Goal: Task Accomplishment & Management: Use online tool/utility

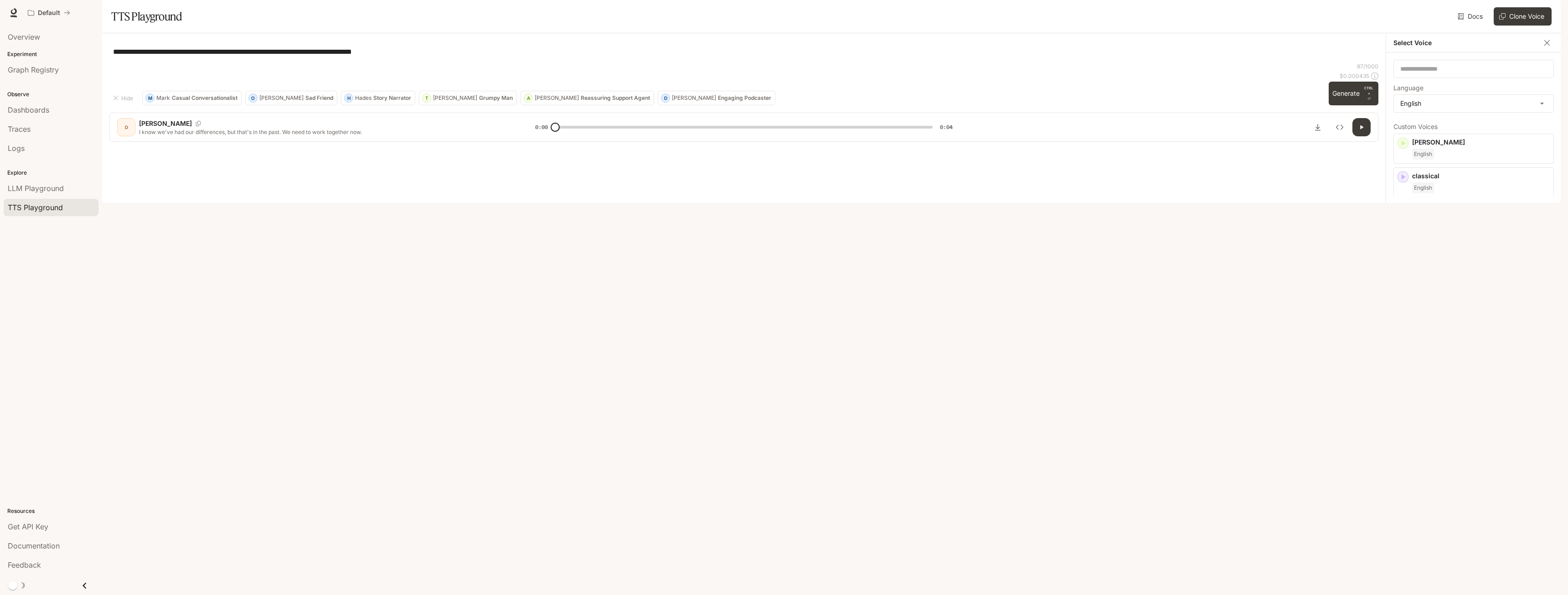
click at [1249, 57] on textarea "**********" at bounding box center [744, 51] width 1261 height 11
click at [1522, 26] on button "Clone Voice" at bounding box center [1523, 16] width 58 height 18
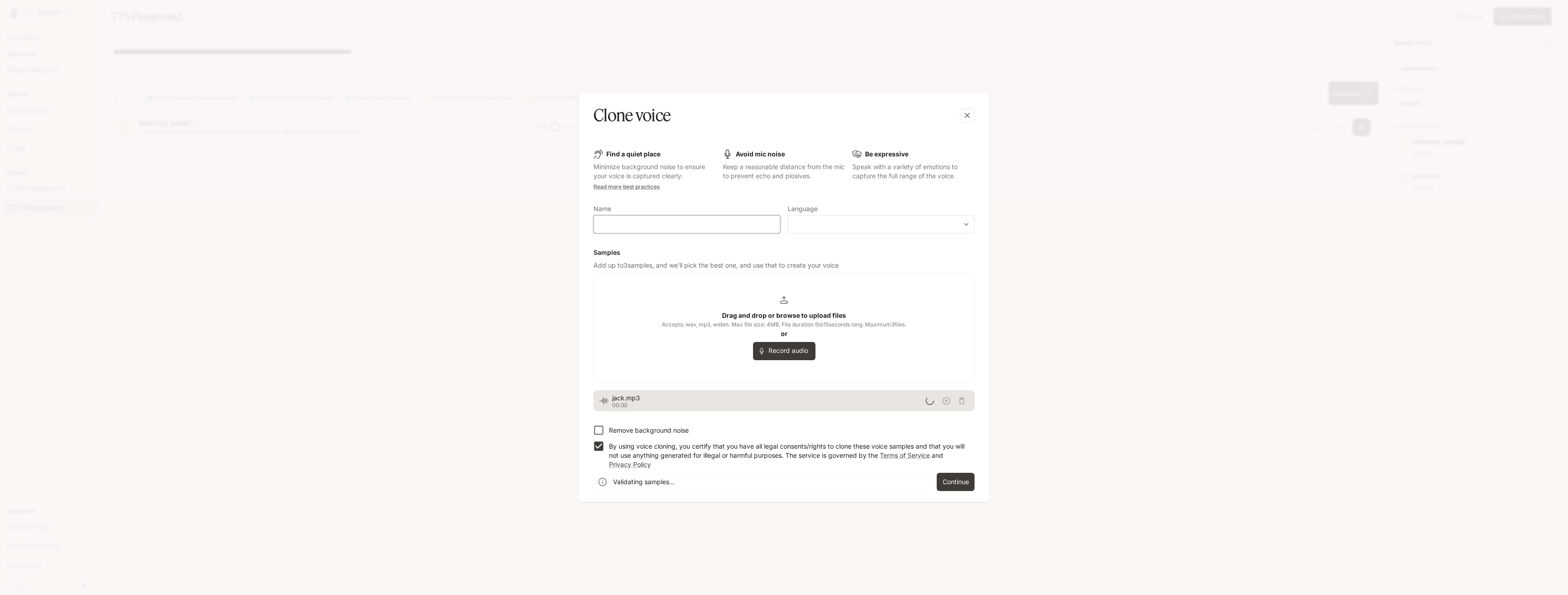
click at [645, 229] on input "text" at bounding box center [687, 224] width 186 height 9
type input "****"
click at [899, 226] on body "**********" at bounding box center [784, 302] width 1568 height 606
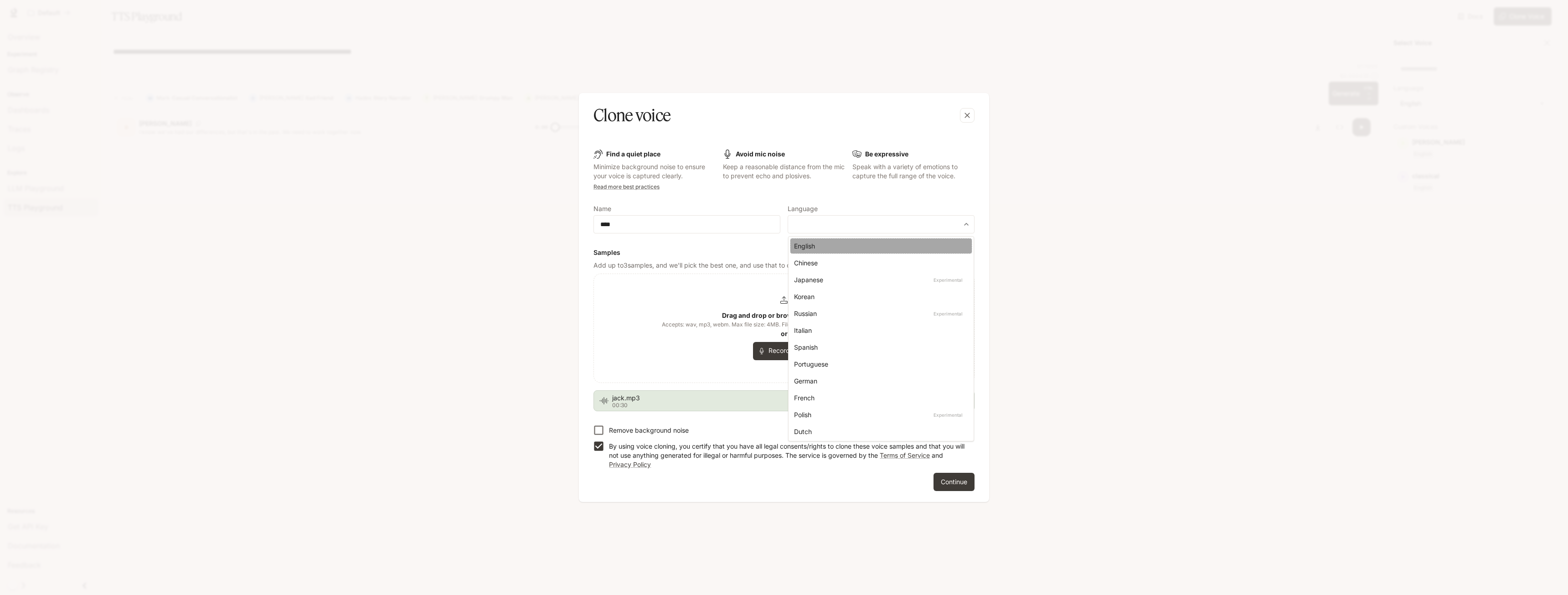
click at [838, 245] on div "English" at bounding box center [879, 246] width 170 height 10
type input "*****"
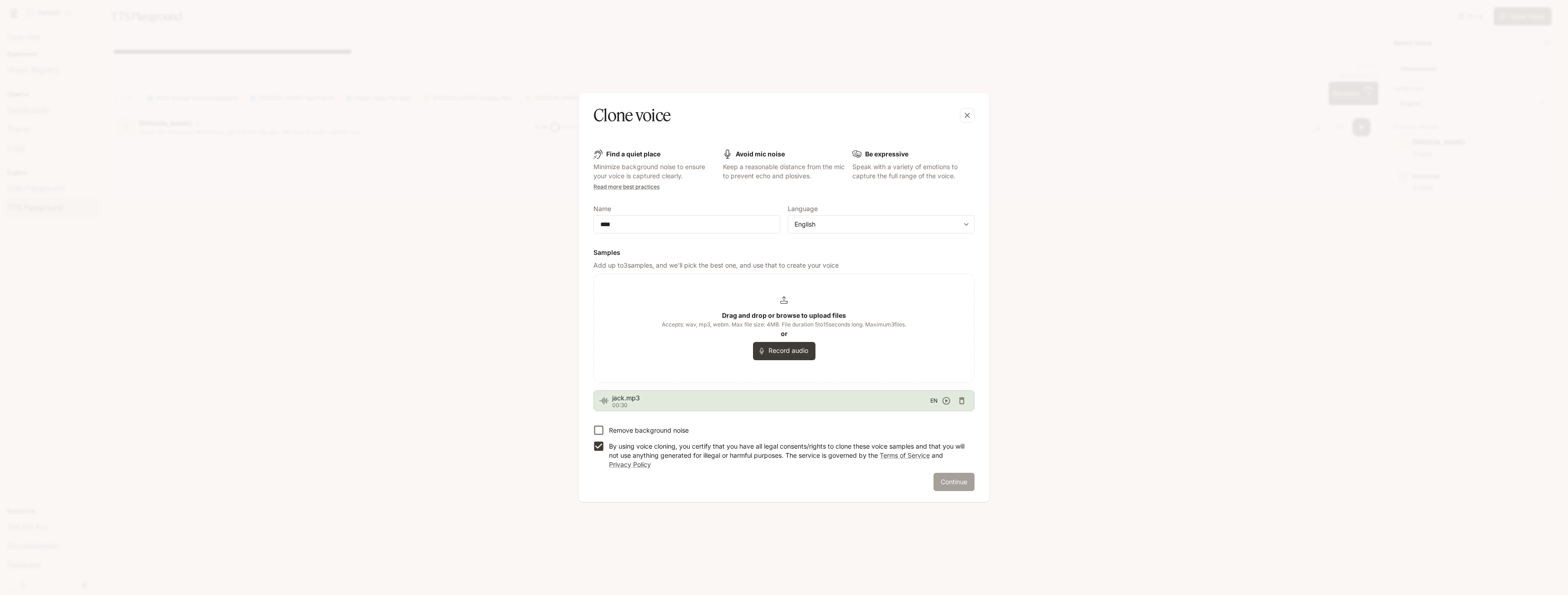
click at [965, 480] on button "Continue" at bounding box center [954, 482] width 41 height 18
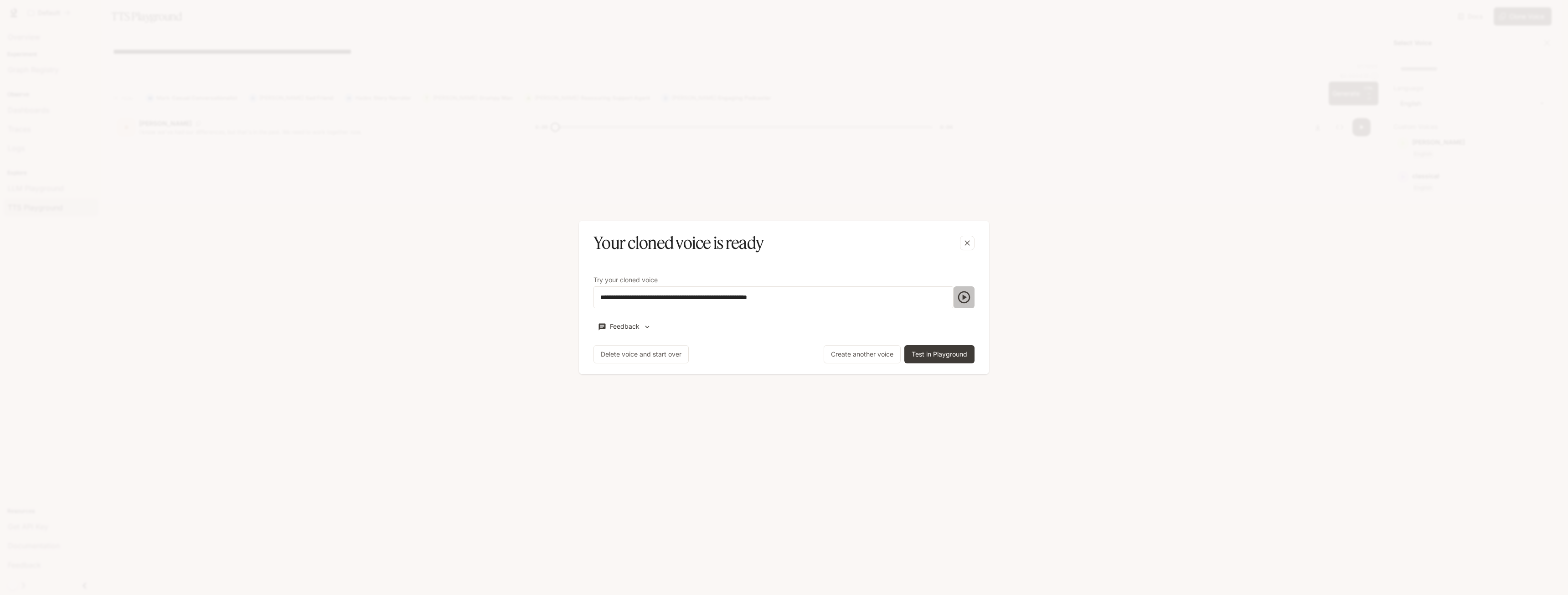
click at [965, 298] on icon "button" at bounding box center [964, 297] width 15 height 15
click at [929, 355] on button "Test in Playground" at bounding box center [939, 354] width 70 height 18
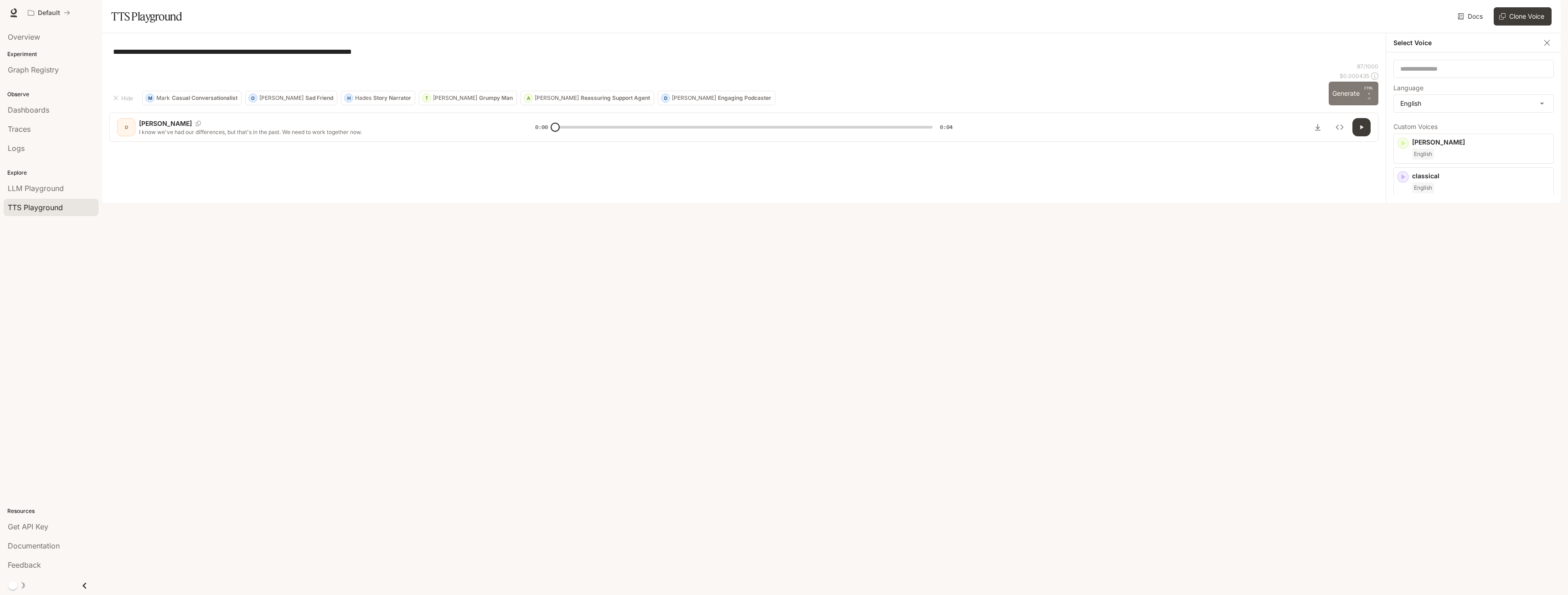
click at [1339, 105] on button "Generate CTRL + ⏎" at bounding box center [1353, 94] width 49 height 24
click at [1355, 105] on button "Generate CTRL + ⏎" at bounding box center [1353, 94] width 49 height 24
click at [1471, 160] on div "English" at bounding box center [1481, 154] width 138 height 11
click at [1343, 105] on button "Generate CTRL + ⏎" at bounding box center [1353, 94] width 49 height 24
click at [1511, 109] on div "[PERSON_NAME]" at bounding box center [1456, 100] width 124 height 18
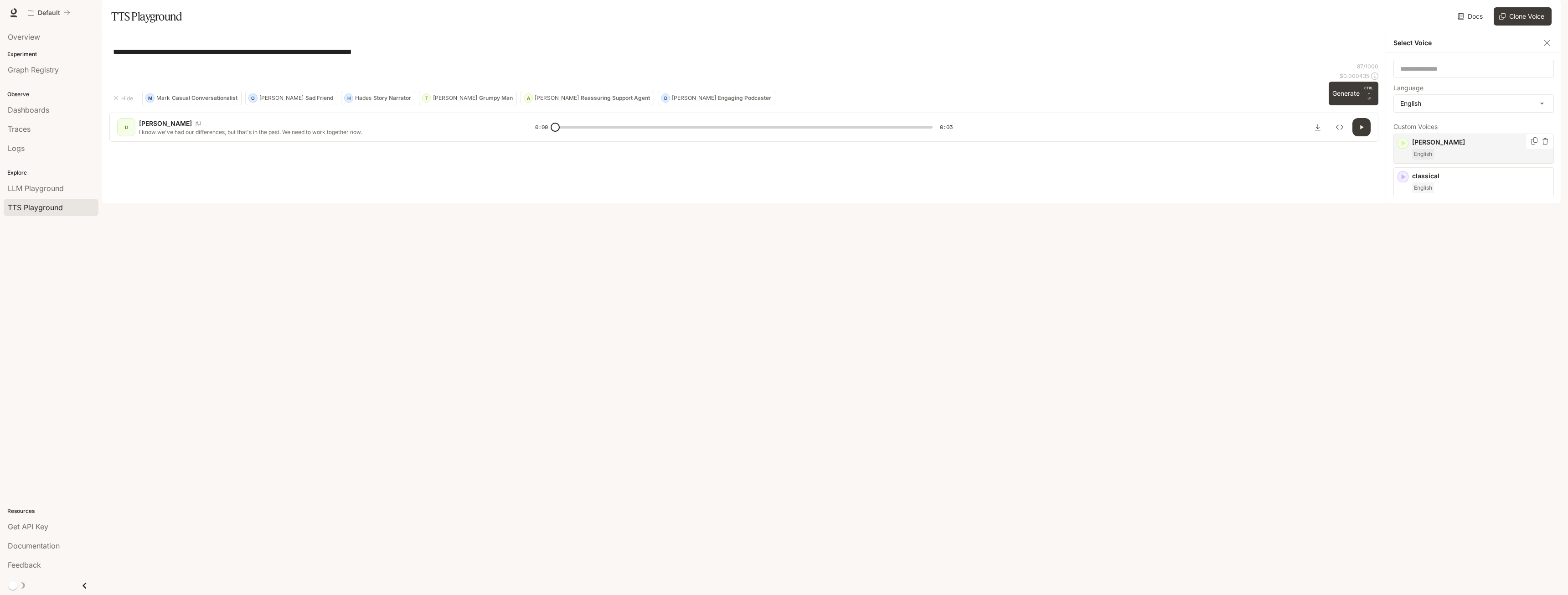
click at [1542, 145] on icon "button" at bounding box center [1545, 141] width 6 height 6
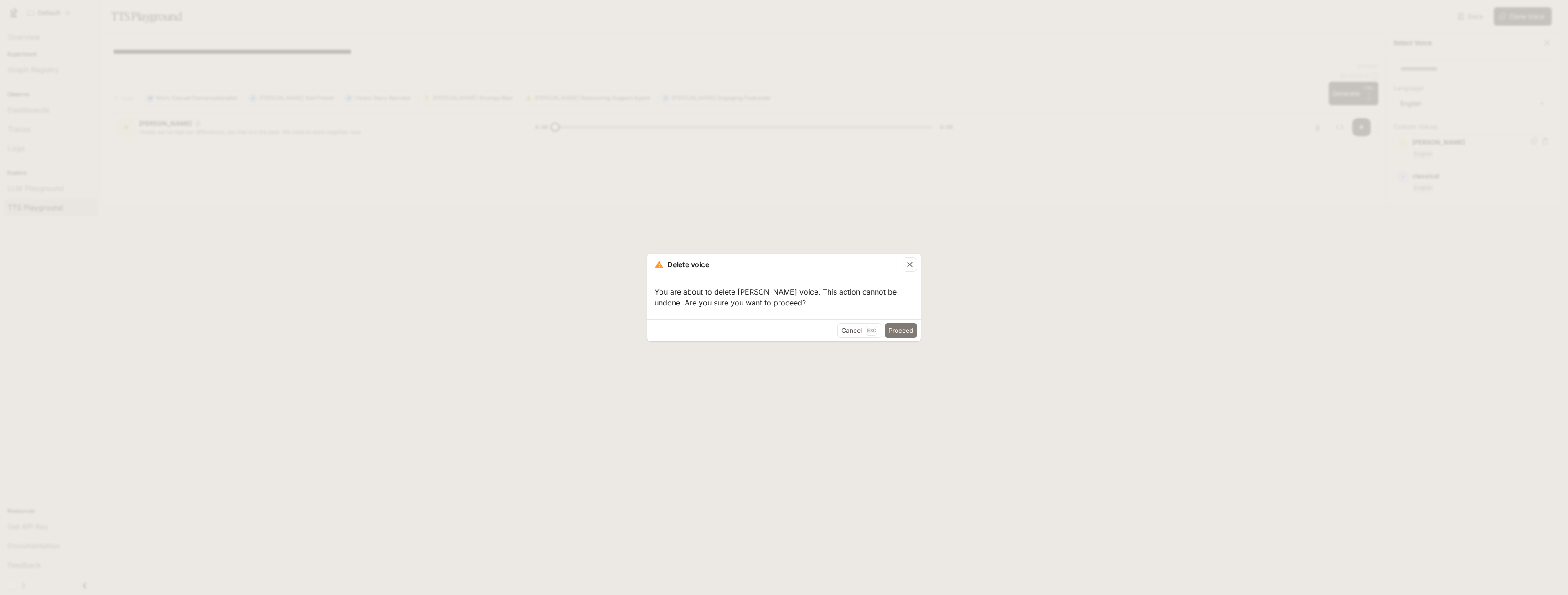
click at [901, 329] on button "Proceed" at bounding box center [901, 330] width 33 height 15
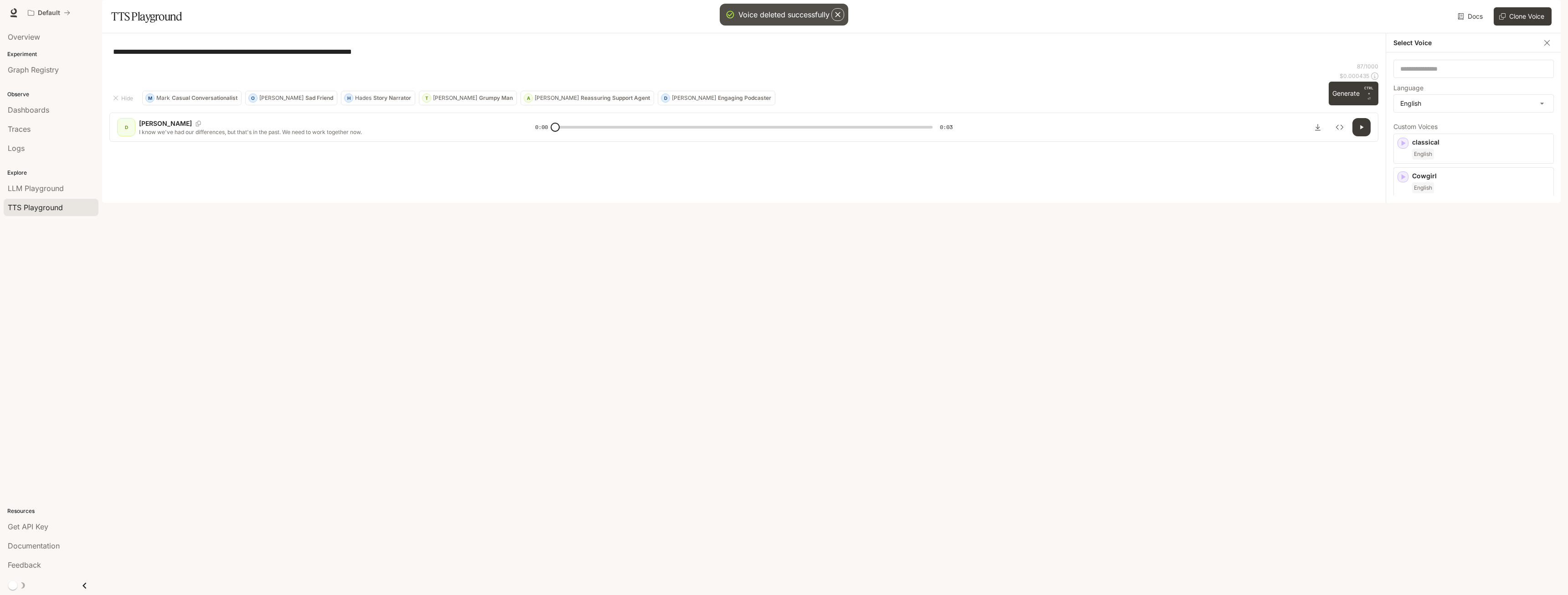
click at [1475, 295] on div "English" at bounding box center [1481, 289] width 138 height 11
click at [1405, 105] on icon "button" at bounding box center [1402, 100] width 9 height 9
click at [1485, 109] on div "jack" at bounding box center [1456, 100] width 124 height 18
click at [1467, 332] on div "[PERSON_NAME]" at bounding box center [1473, 317] width 161 height 31
click at [1403, 103] on icon "button" at bounding box center [1404, 100] width 4 height 6
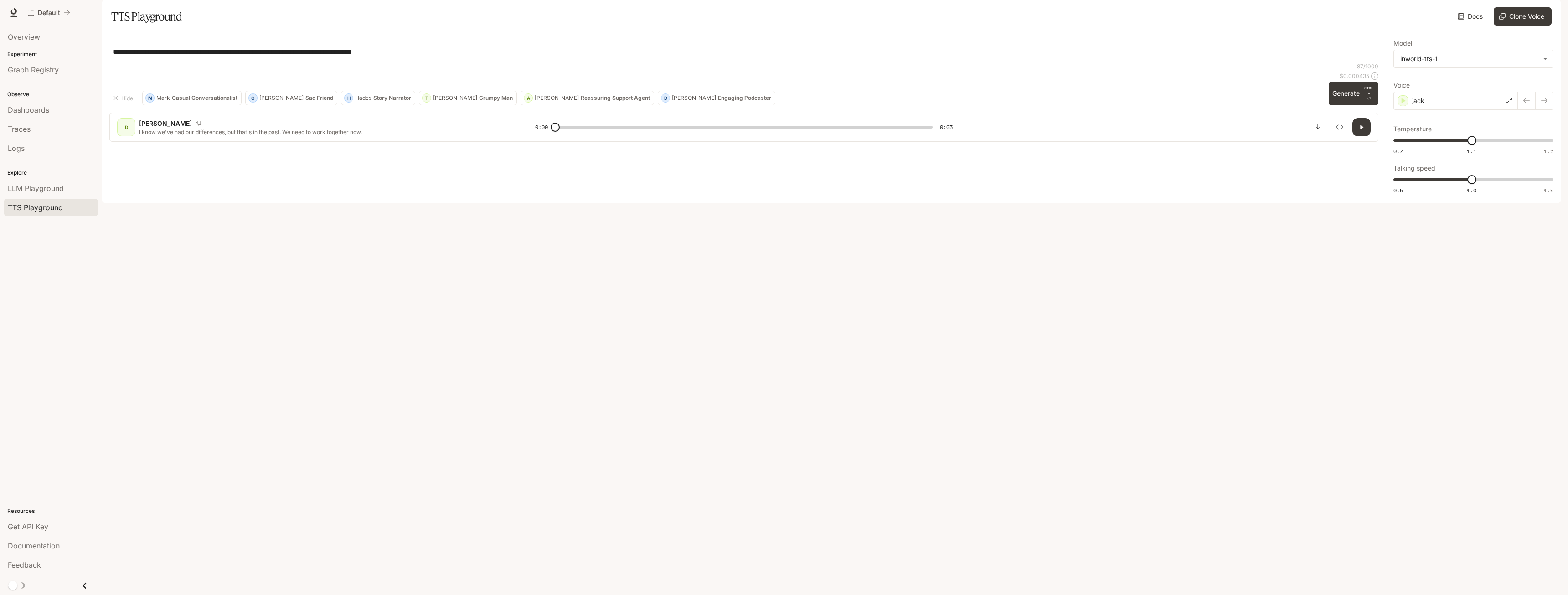
drag, startPoint x: 1398, startPoint y: 277, endPoint x: 1092, endPoint y: 250, distance: 307.2
click at [1091, 62] on div "**********" at bounding box center [744, 51] width 1269 height 22
click at [1438, 109] on div "jack" at bounding box center [1456, 100] width 124 height 18
click at [1403, 316] on icon "button" at bounding box center [1402, 311] width 9 height 9
click at [1407, 283] on icon "button" at bounding box center [1402, 277] width 9 height 9
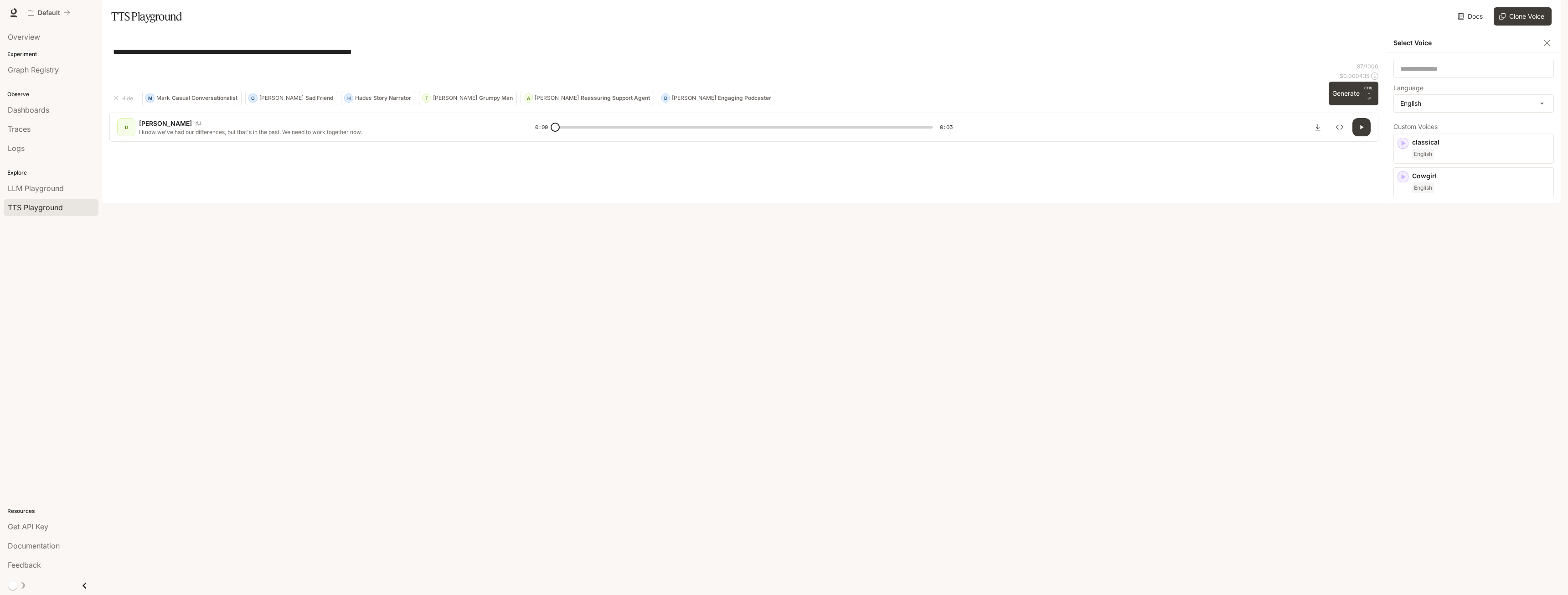
click at [1484, 328] on div "English" at bounding box center [1481, 322] width 138 height 11
click at [1344, 105] on button "Generate CTRL + ⏎" at bounding box center [1353, 94] width 49 height 24
click at [1443, 109] on div "jack" at bounding box center [1456, 100] width 124 height 18
click at [1451, 295] on div "English" at bounding box center [1481, 289] width 138 height 11
click at [1333, 105] on button "Generate CTRL + ⏎" at bounding box center [1353, 94] width 49 height 24
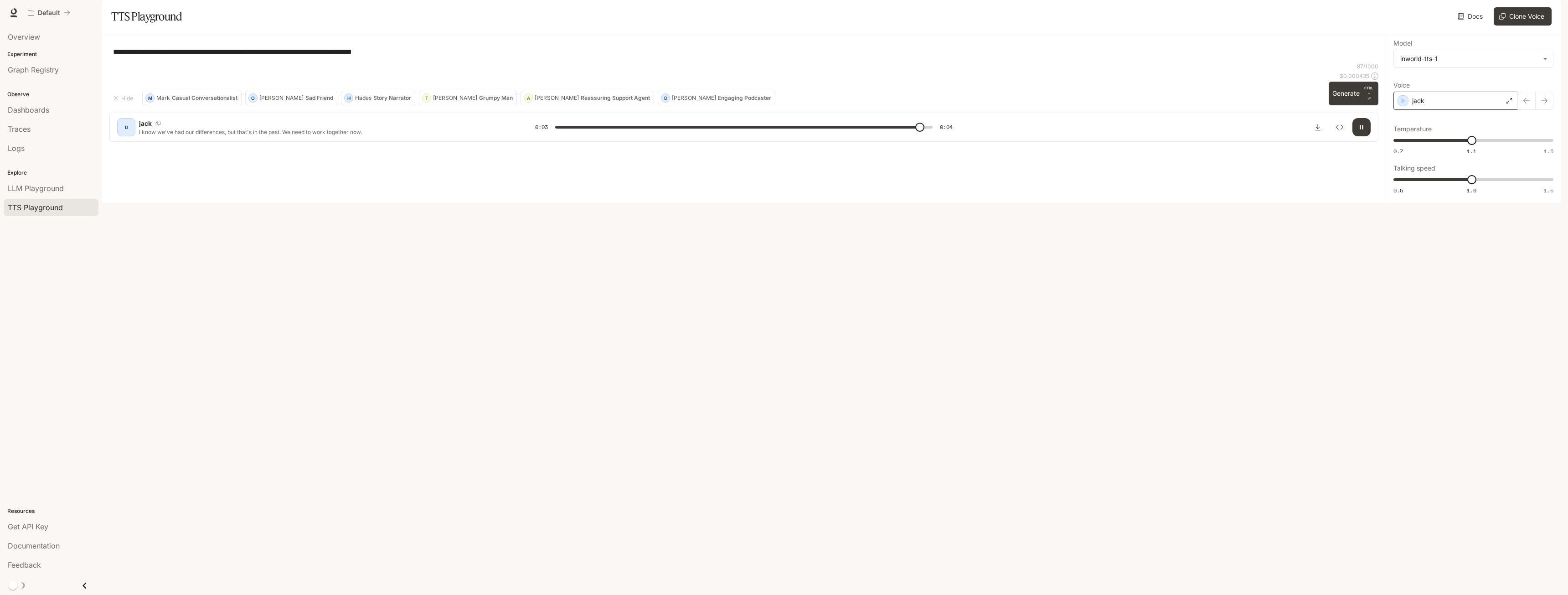
type input "*"
click at [1452, 109] on div "jack" at bounding box center [1456, 100] width 124 height 18
click at [1503, 328] on div "[PERSON_NAME] English" at bounding box center [1481, 316] width 138 height 22
click at [1337, 105] on button "Generate CTRL + ⏎" at bounding box center [1353, 94] width 49 height 24
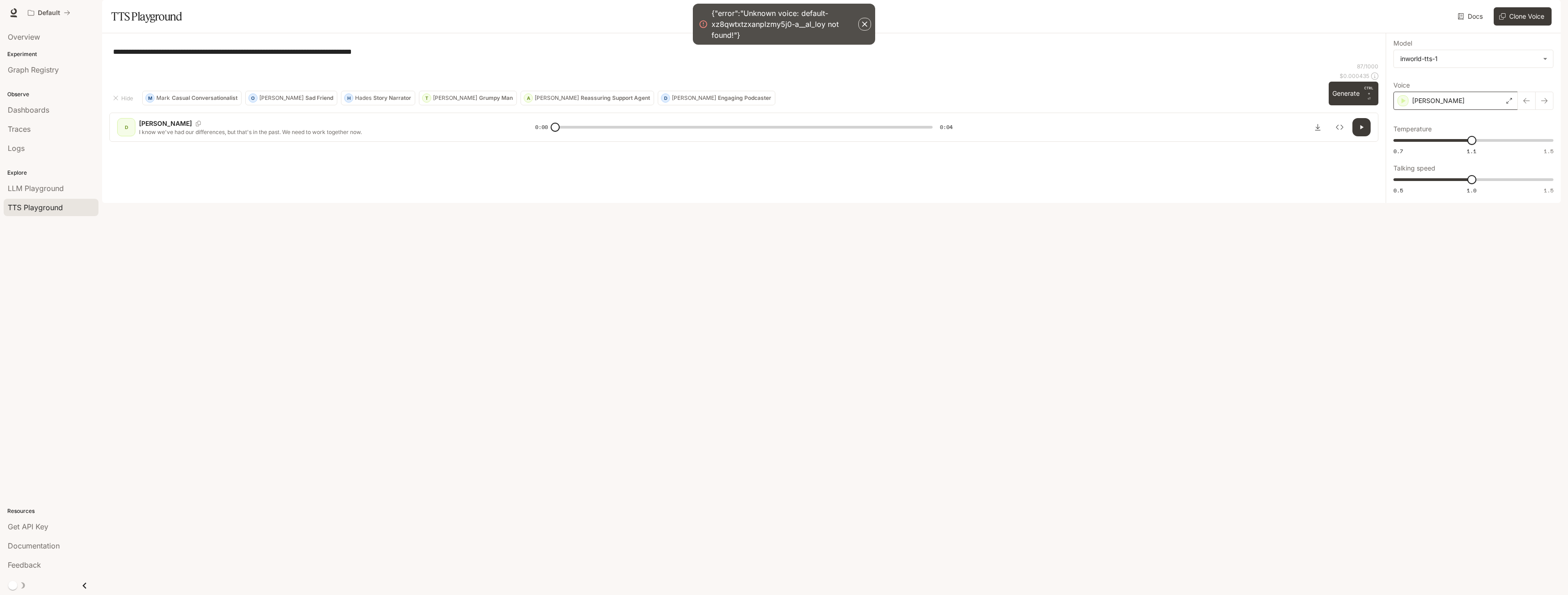
click at [1512, 103] on icon at bounding box center [1509, 100] width 6 height 6
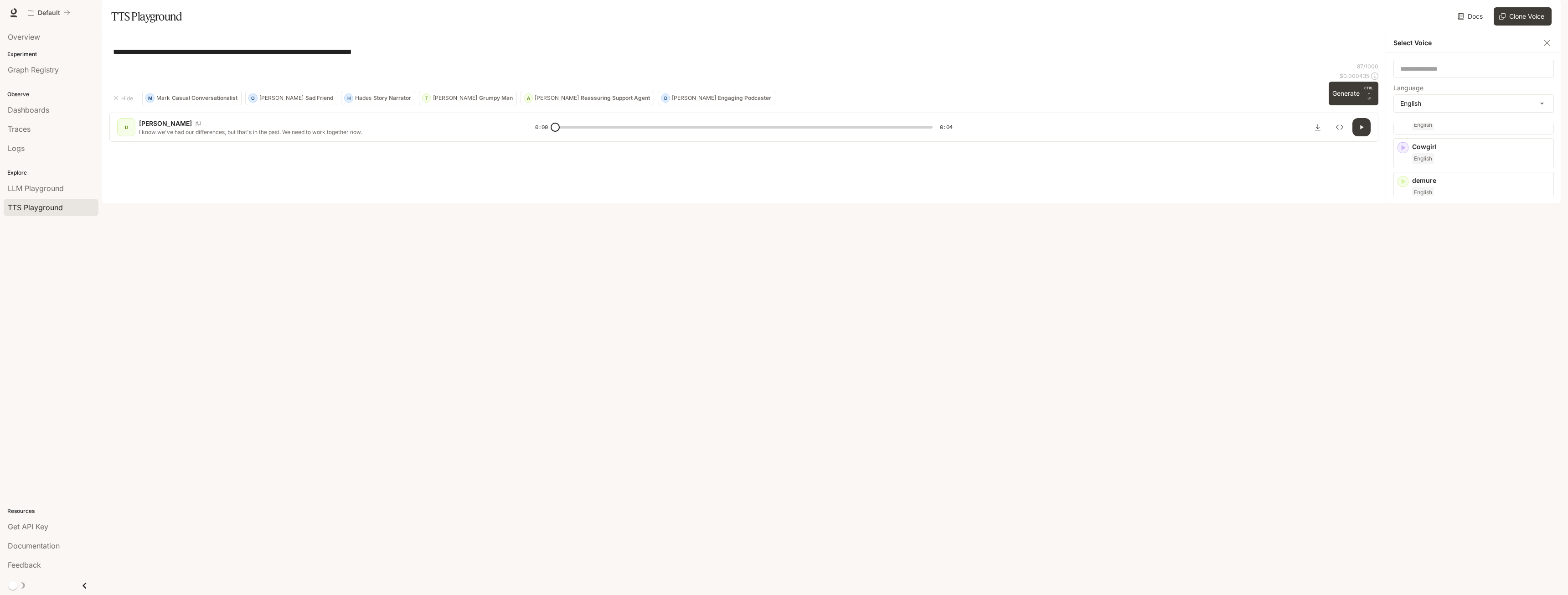
scroll to position [0, 0]
click at [1463, 78] on div "​" at bounding box center [1473, 69] width 161 height 18
click at [1286, 62] on div "**********" at bounding box center [744, 51] width 1269 height 22
click at [1471, 295] on div "English" at bounding box center [1481, 289] width 138 height 11
click at [1512, 103] on icon at bounding box center [1509, 100] width 6 height 6
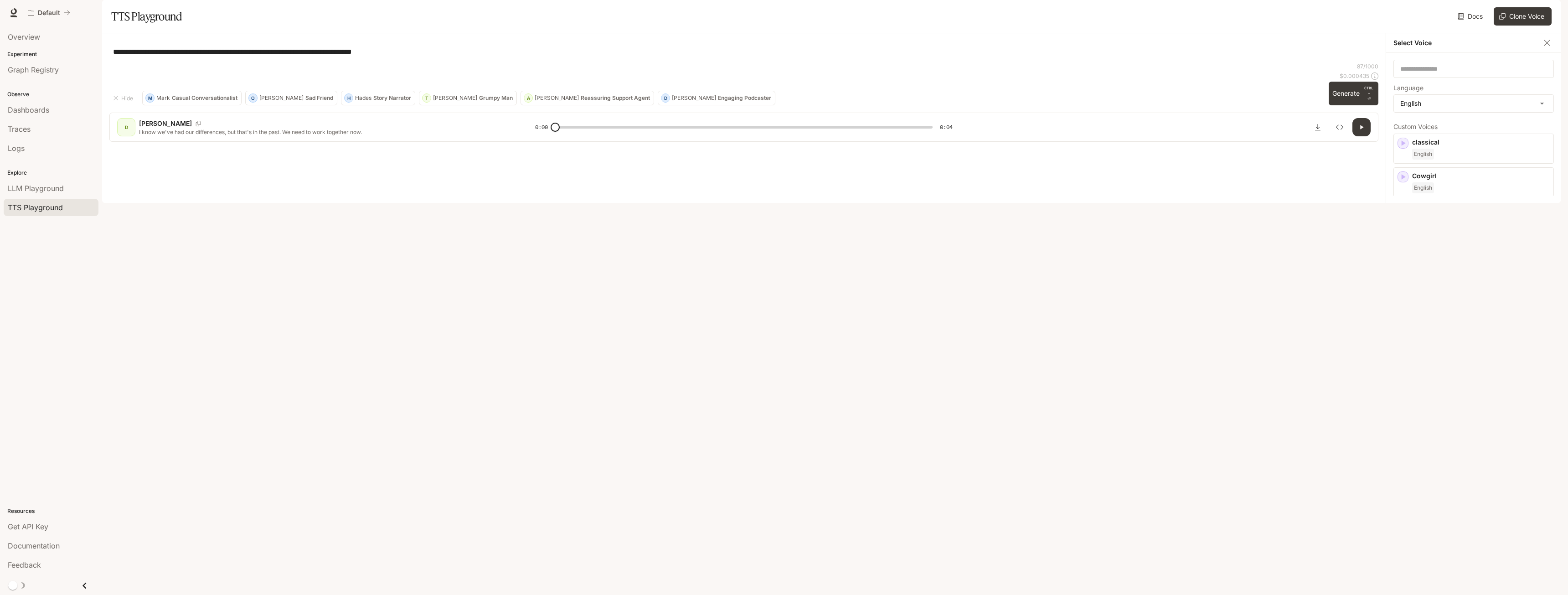
click at [1283, 62] on div "**********" at bounding box center [744, 51] width 1269 height 22
click at [1550, 47] on icon "button" at bounding box center [1546, 42] width 9 height 9
click at [1405, 105] on icon "button" at bounding box center [1402, 100] width 9 height 9
click at [1429, 109] on div "jack" at bounding box center [1456, 100] width 124 height 18
click at [1405, 215] on icon "button" at bounding box center [1402, 210] width 9 height 9
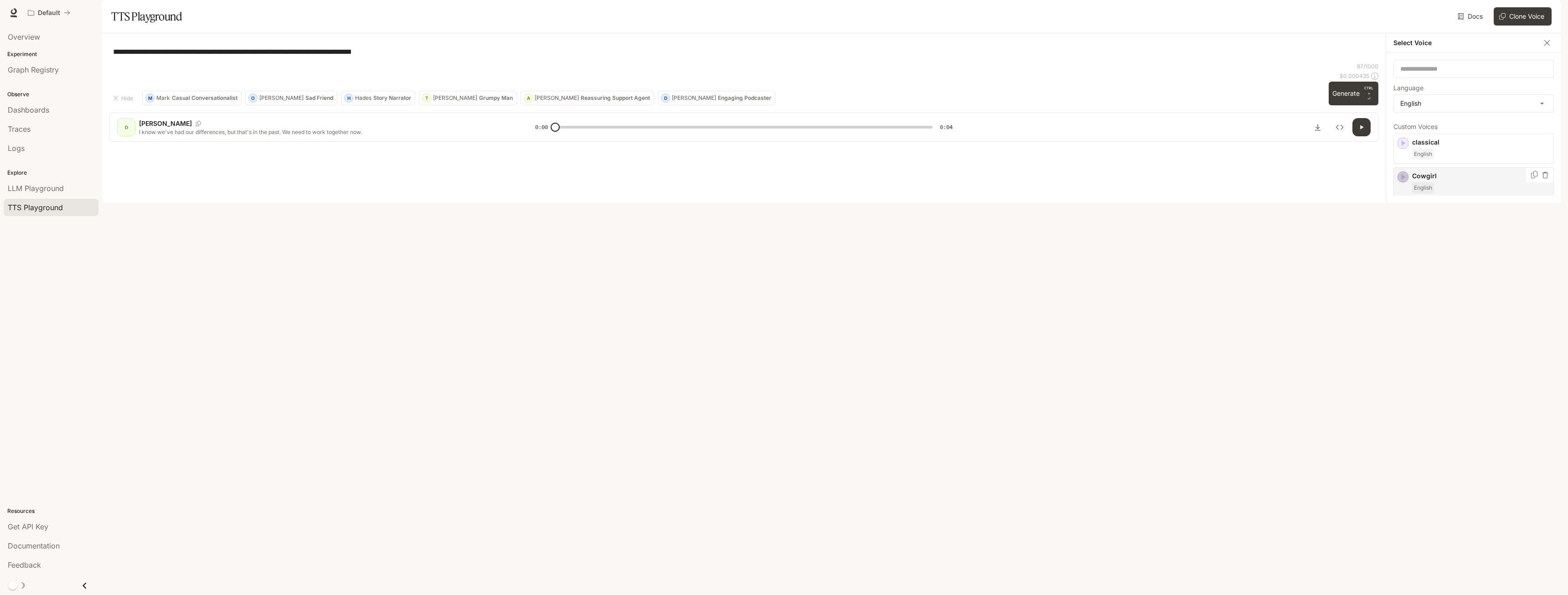
click at [1404, 181] on icon "button" at bounding box center [1402, 176] width 9 height 9
click at [1402, 146] on icon "button" at bounding box center [1403, 143] width 4 height 6
click at [1400, 351] on div "button" at bounding box center [1402, 345] width 11 height 11
click at [1402, 416] on icon "button" at bounding box center [1403, 413] width 4 height 6
click at [1542, 279] on icon "button" at bounding box center [1545, 276] width 6 height 6
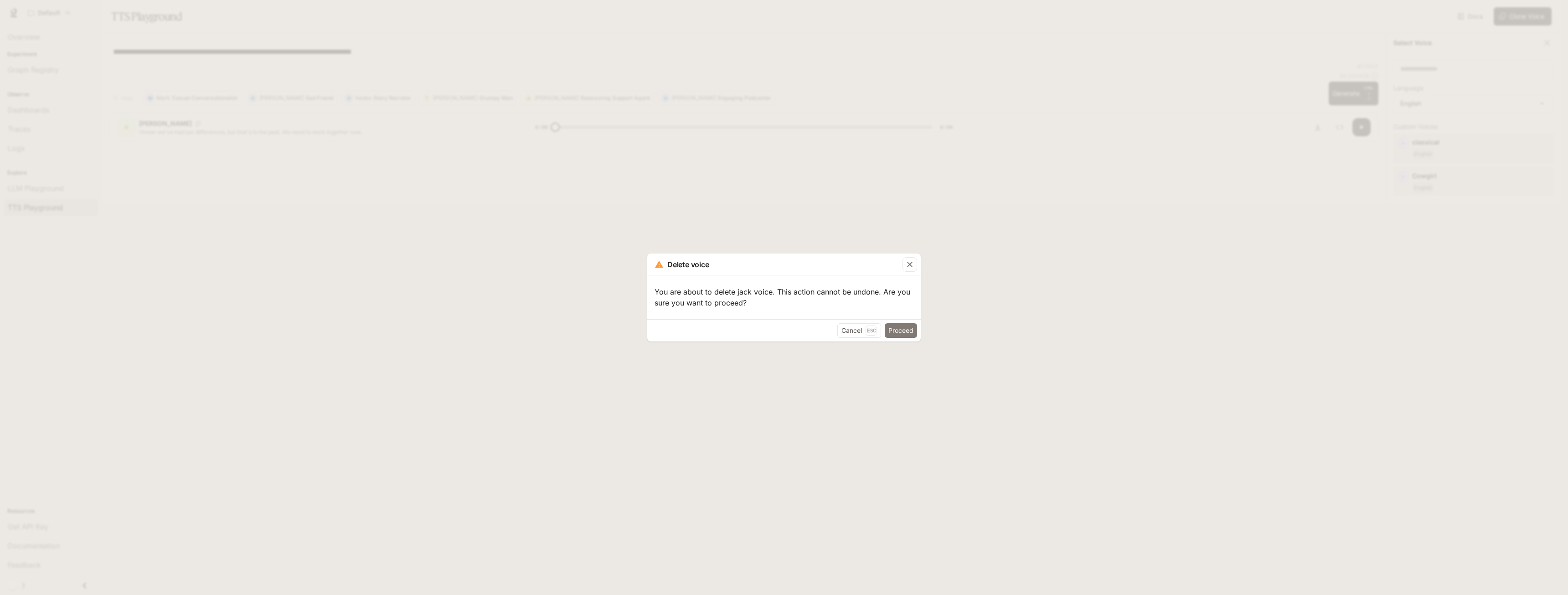
click at [912, 330] on button "Proceed" at bounding box center [901, 330] width 33 height 15
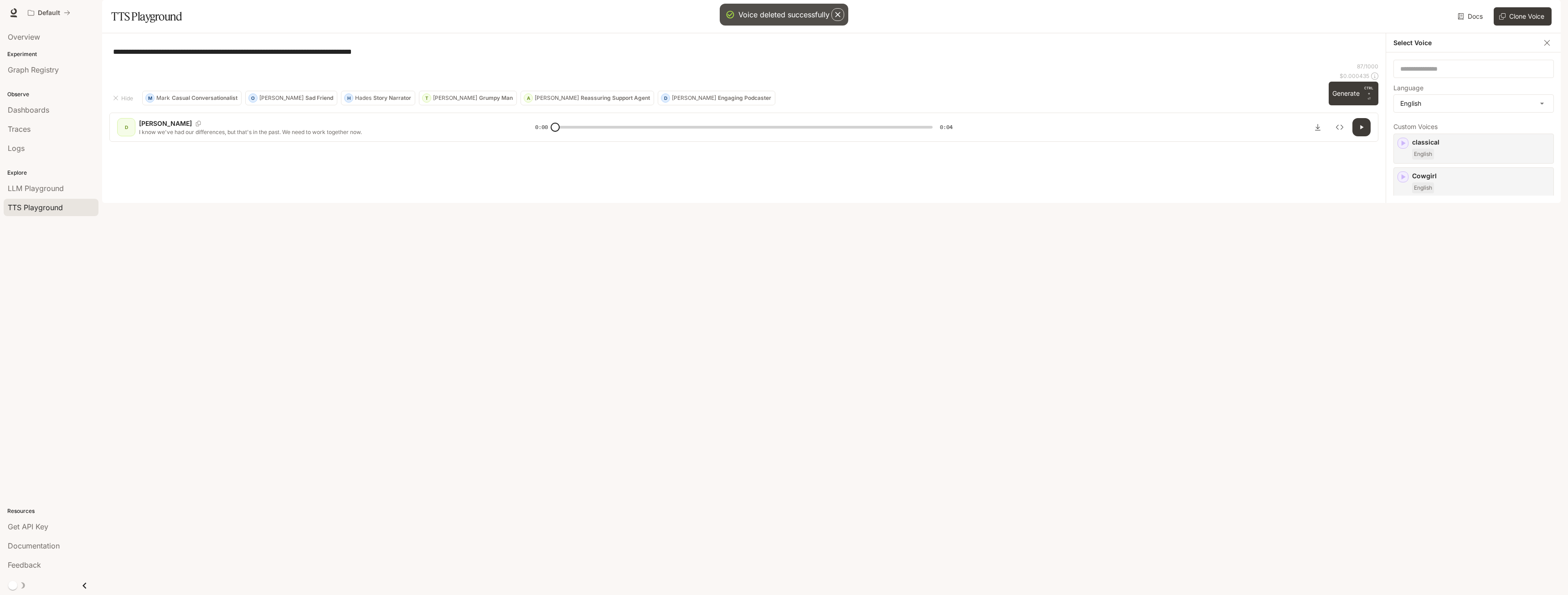
click at [1540, 281] on button "button" at bounding box center [1544, 276] width 9 height 9
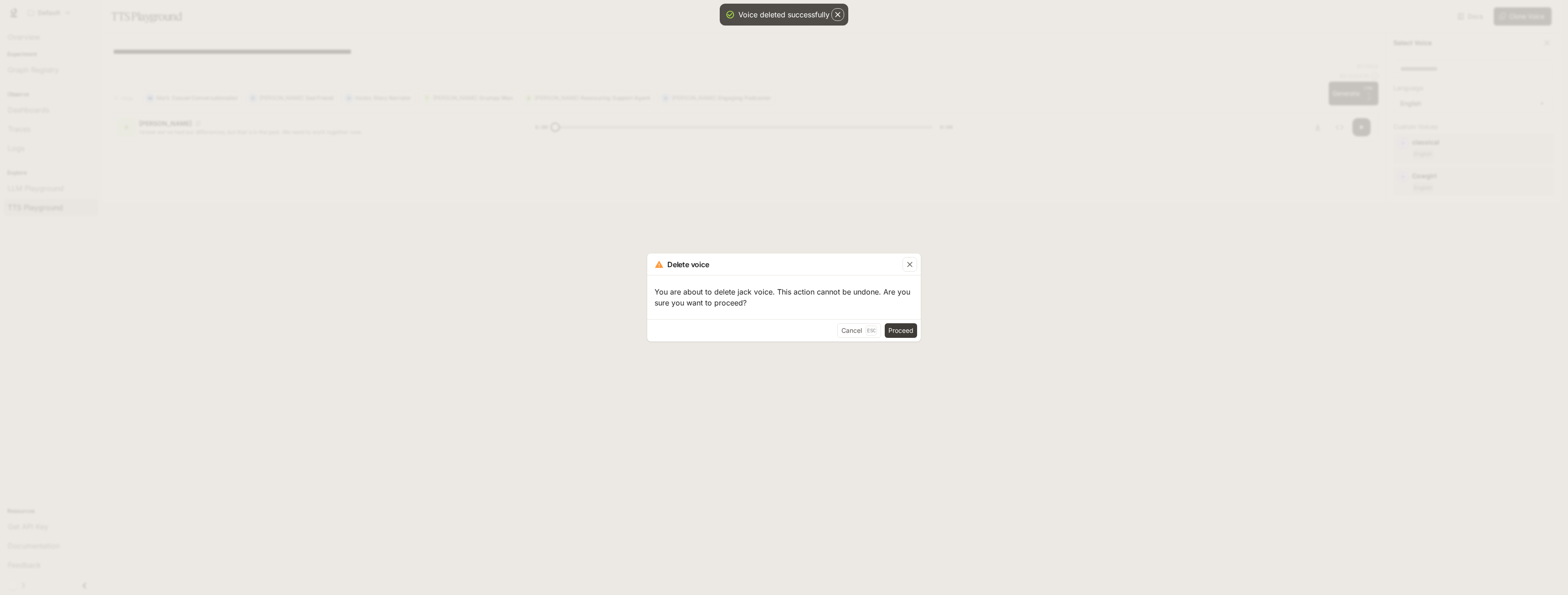
click at [898, 334] on button "Proceed" at bounding box center [901, 330] width 33 height 15
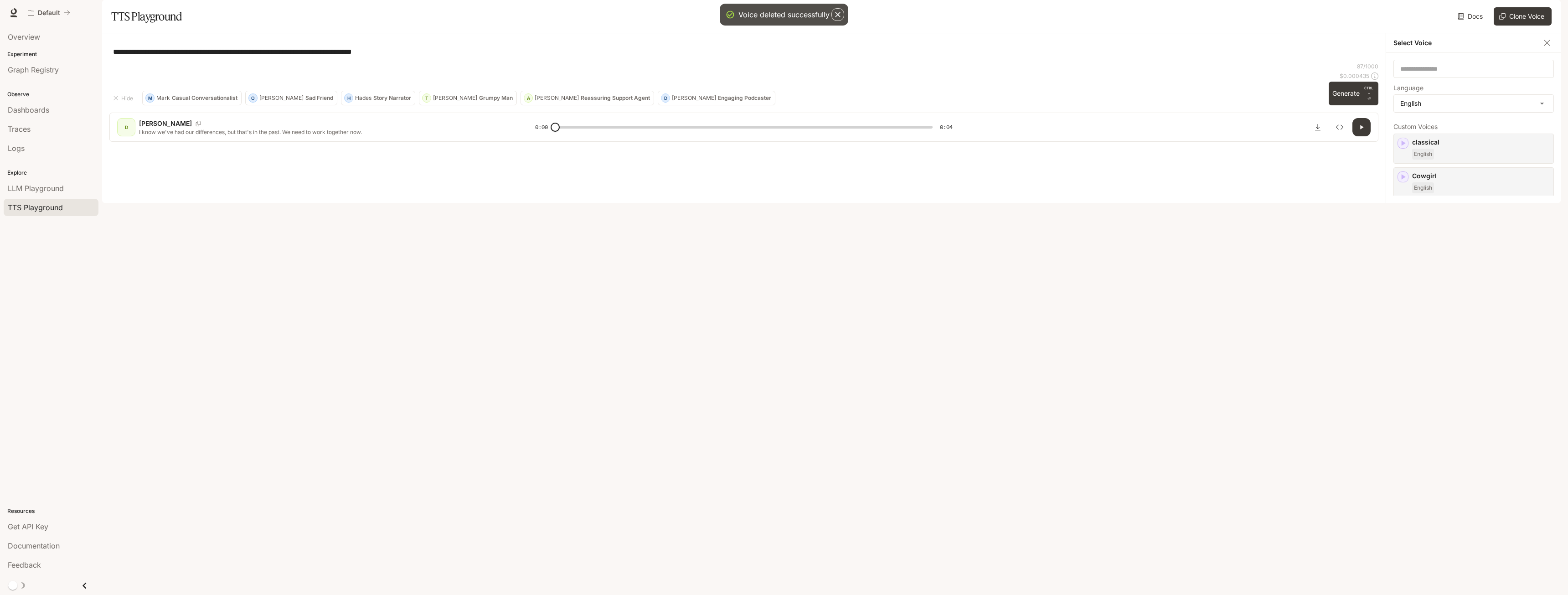
click at [966, 62] on div "**********" at bounding box center [744, 51] width 1269 height 22
click at [1525, 26] on button "Clone Voice" at bounding box center [1523, 16] width 58 height 18
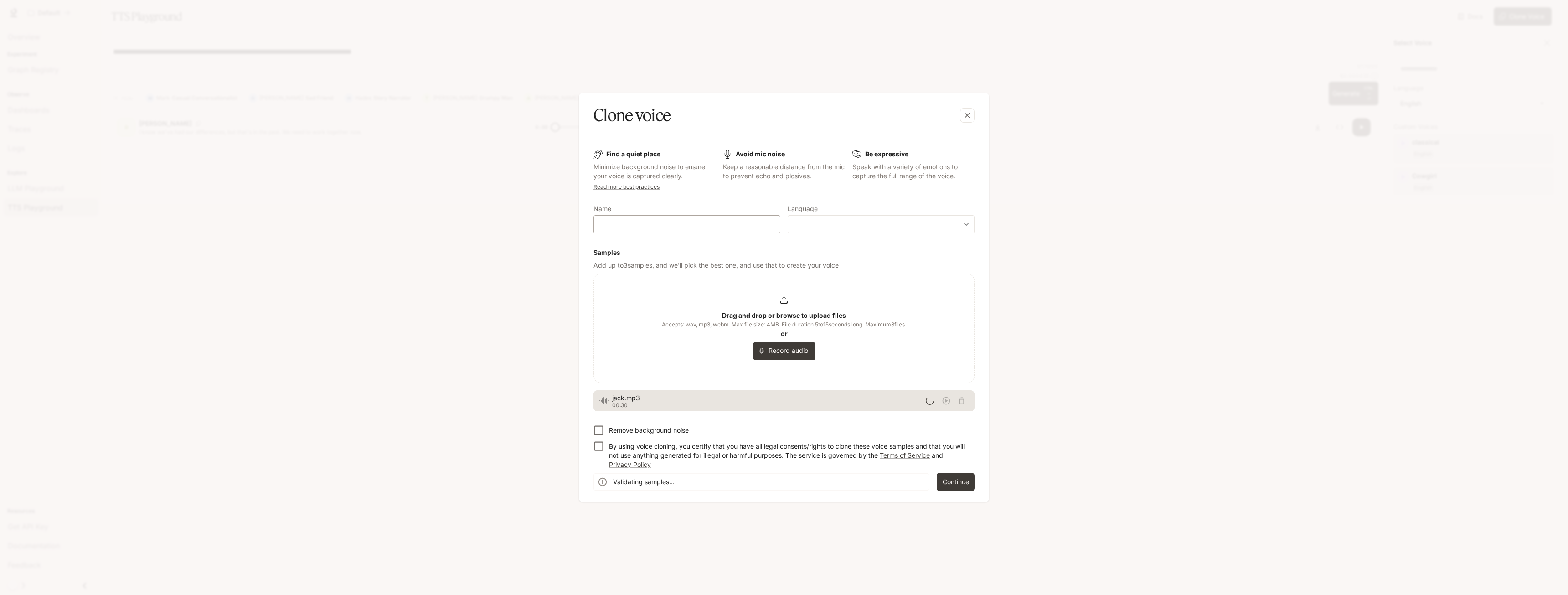
click at [659, 229] on div "​" at bounding box center [687, 224] width 187 height 18
type input "****"
click at [876, 223] on body "**********" at bounding box center [784, 302] width 1568 height 606
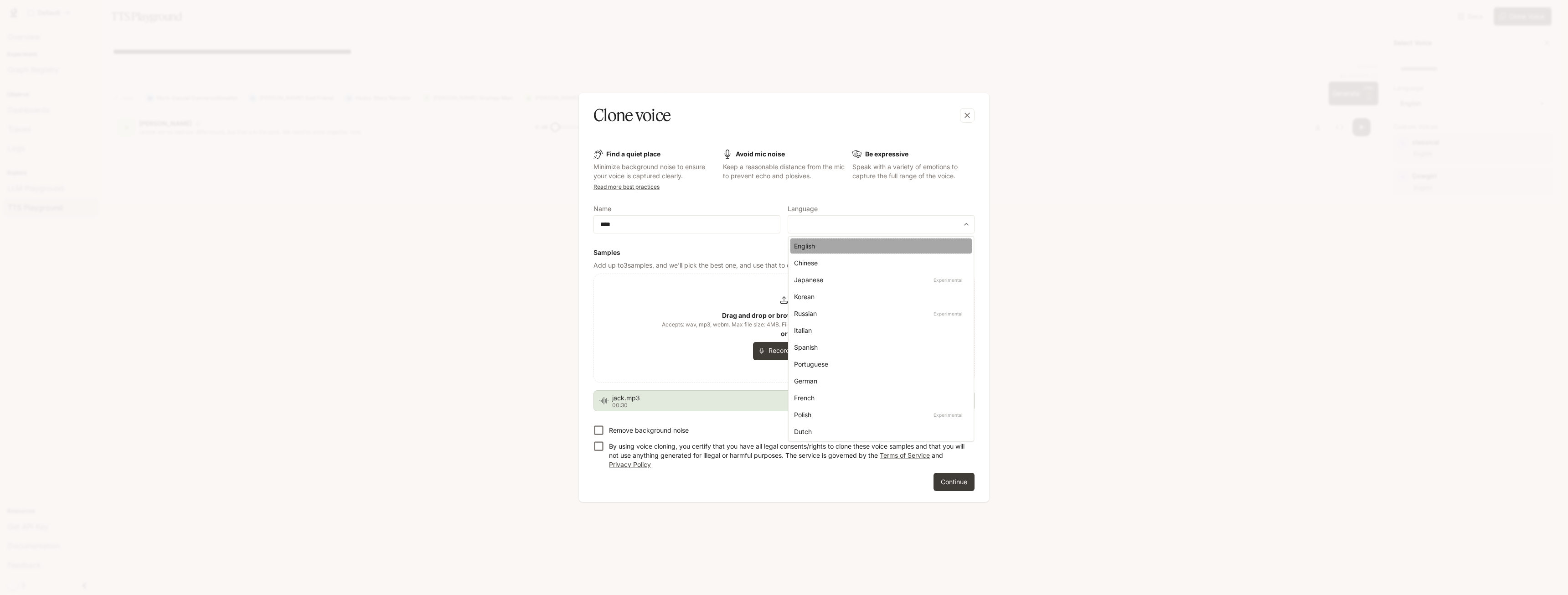
click at [827, 248] on div "English" at bounding box center [879, 246] width 170 height 10
type input "*****"
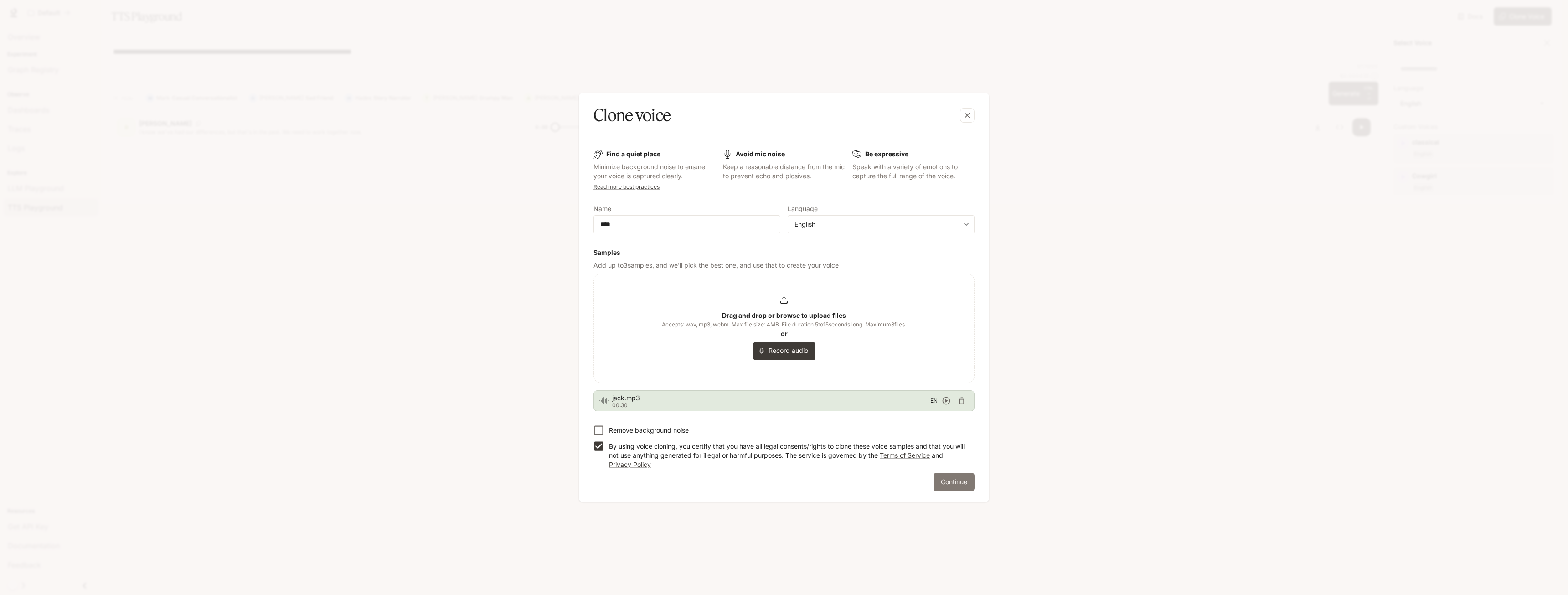
click at [965, 483] on button "Continue" at bounding box center [954, 482] width 41 height 18
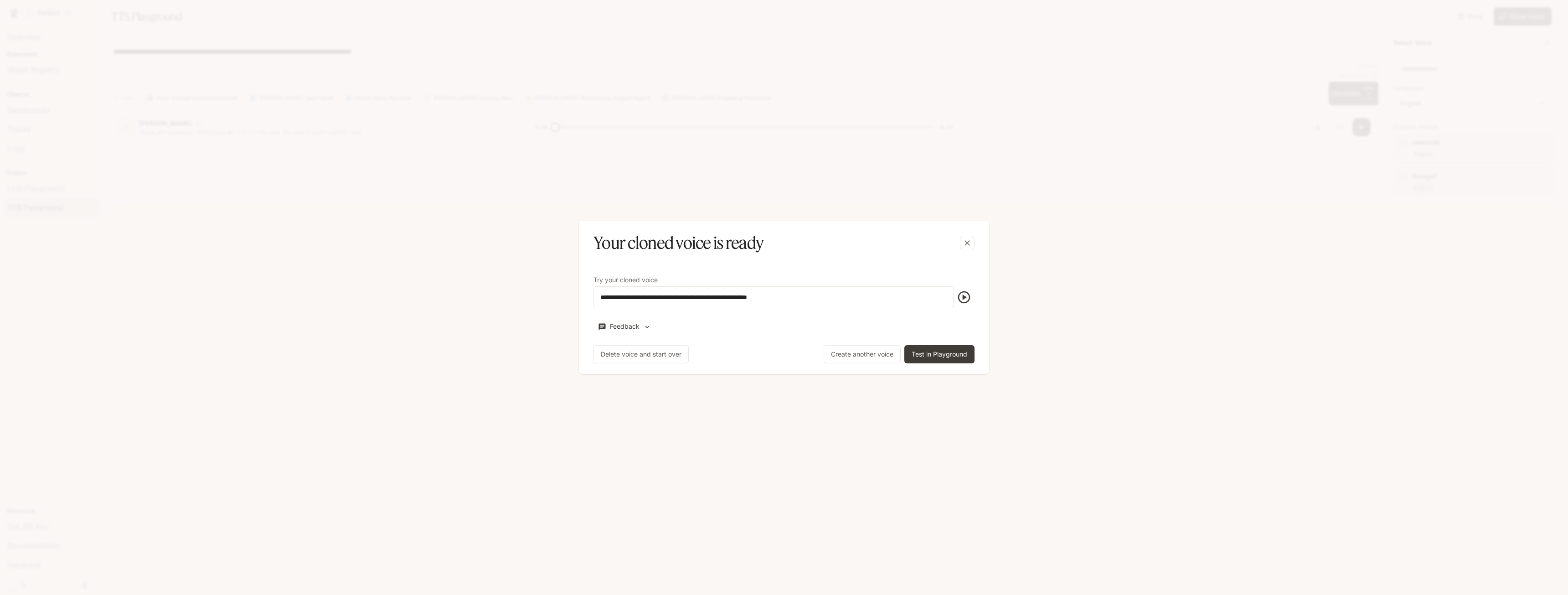
click at [752, 326] on div "Feedback Do you like this voice? Feedback message * ​ Send feedback" at bounding box center [784, 326] width 381 height 15
click at [970, 295] on icon "button" at bounding box center [964, 297] width 15 height 15
click at [955, 358] on button "Test in Playground" at bounding box center [939, 354] width 70 height 18
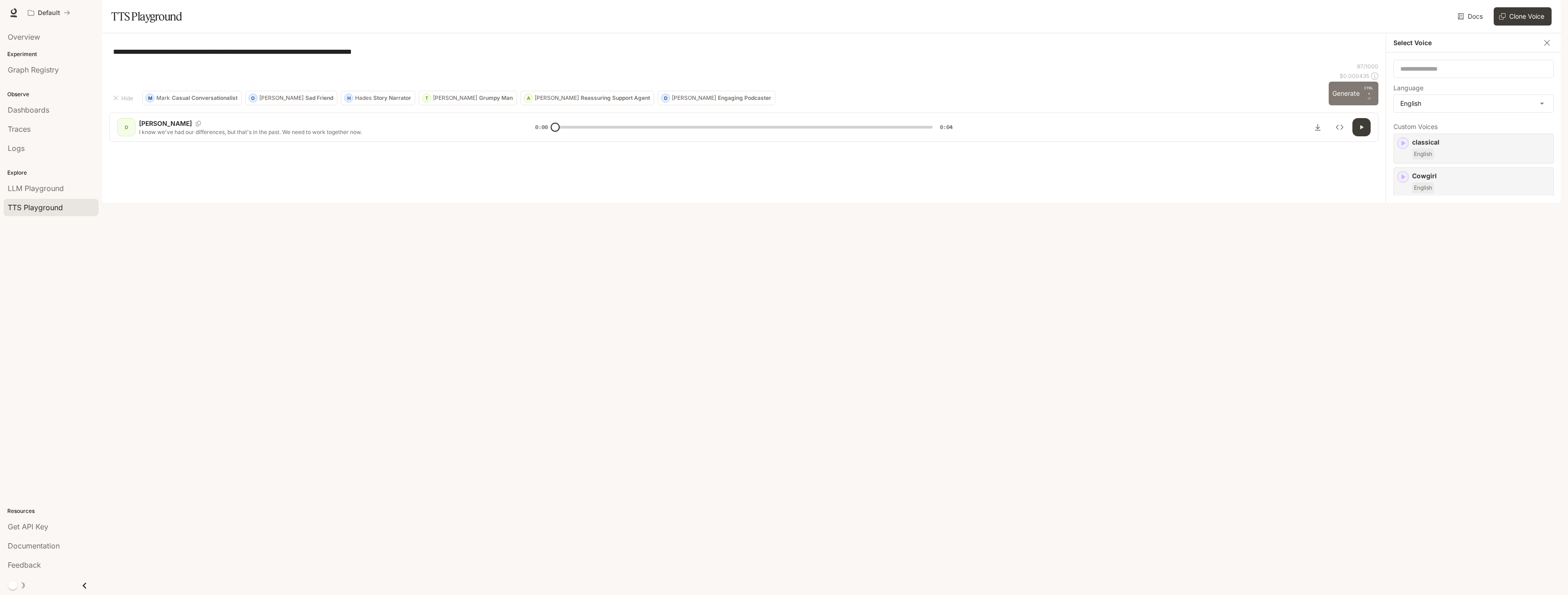
click at [1338, 105] on button "Generate CTRL + ⏎" at bounding box center [1353, 94] width 49 height 24
type input "*"
click at [1519, 26] on button "Clone Voice" at bounding box center [1523, 16] width 58 height 18
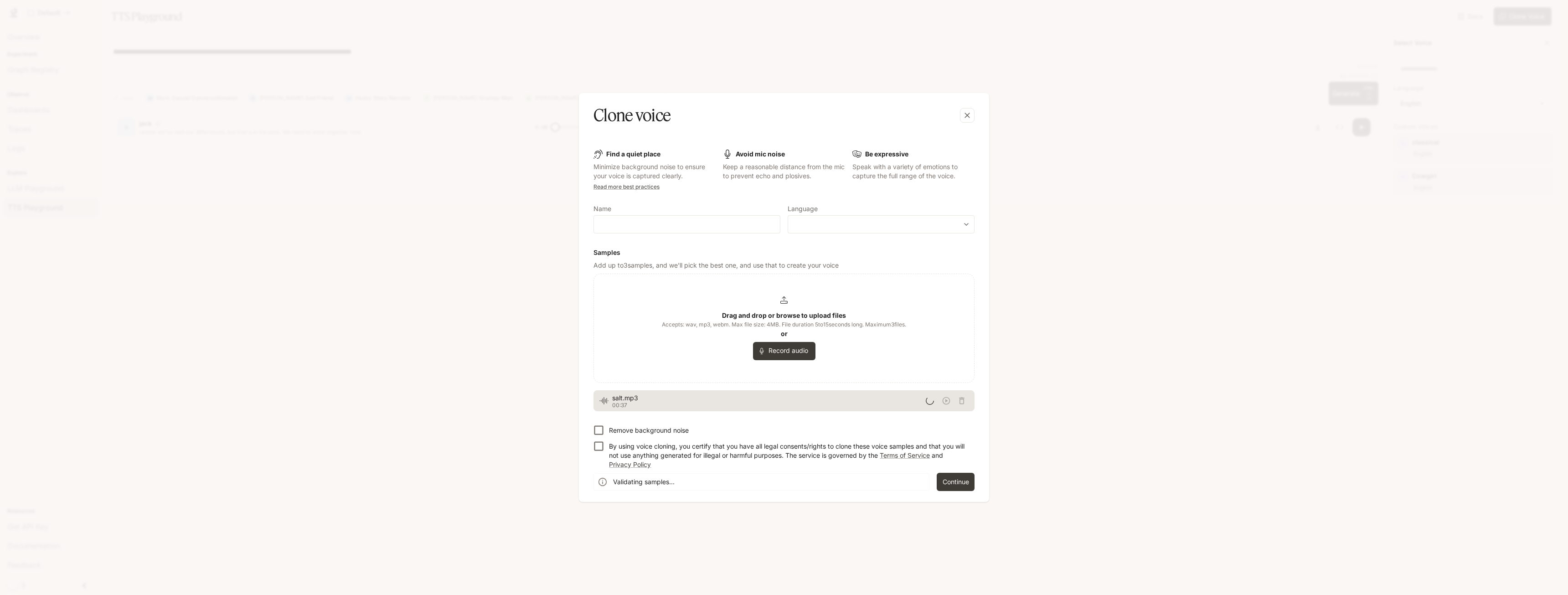
click at [681, 214] on label "Name" at bounding box center [687, 210] width 187 height 9
click at [677, 215] on div "Name ​" at bounding box center [687, 220] width 187 height 28
click at [672, 223] on input "text" at bounding box center [687, 224] width 186 height 9
type input "******"
click at [885, 219] on div "​ ​" at bounding box center [881, 224] width 187 height 18
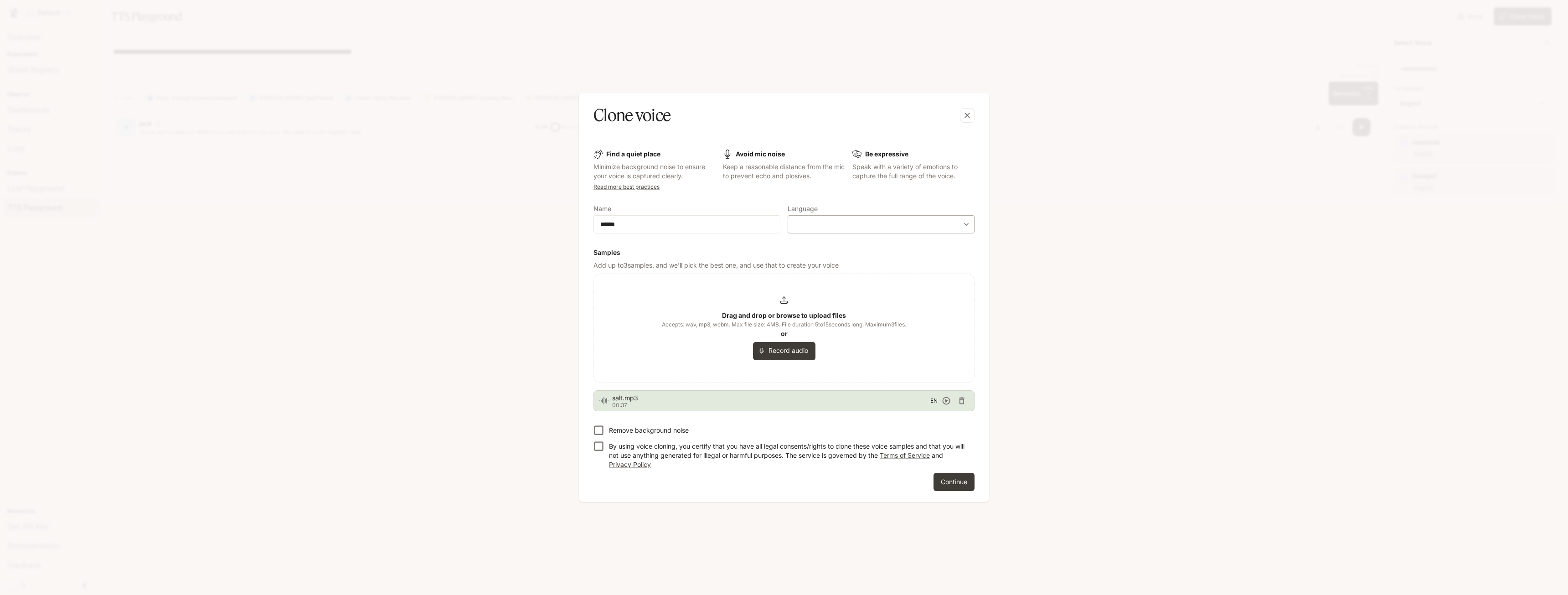
click at [846, 227] on body "**********" at bounding box center [784, 302] width 1568 height 606
click at [819, 250] on div "English" at bounding box center [879, 246] width 170 height 10
type input "*****"
click at [624, 448] on p "By using voice cloning, you certify that you have all legal consents/rights to …" at bounding box center [788, 455] width 359 height 28
click at [668, 433] on p "Remove background noise" at bounding box center [648, 430] width 80 height 9
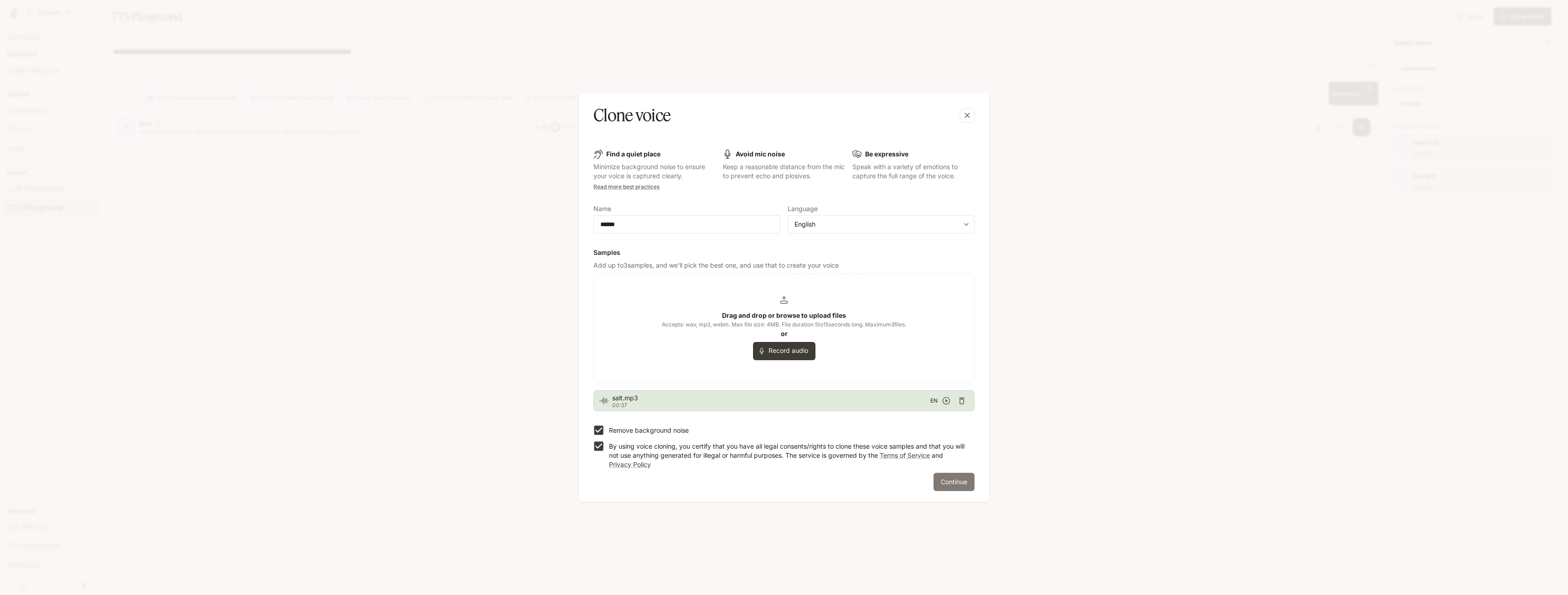
click at [948, 485] on button "Continue" at bounding box center [954, 482] width 41 height 18
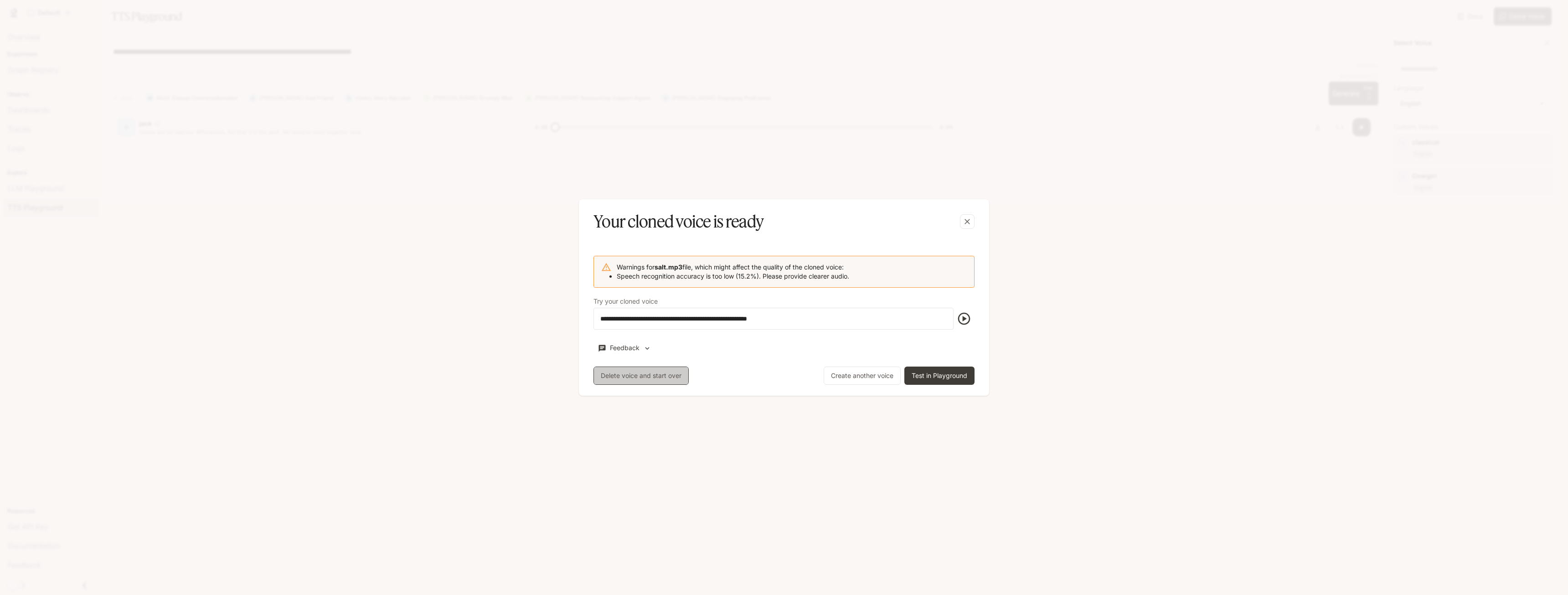
click at [663, 373] on button "Delete voice and start over" at bounding box center [641, 375] width 96 height 18
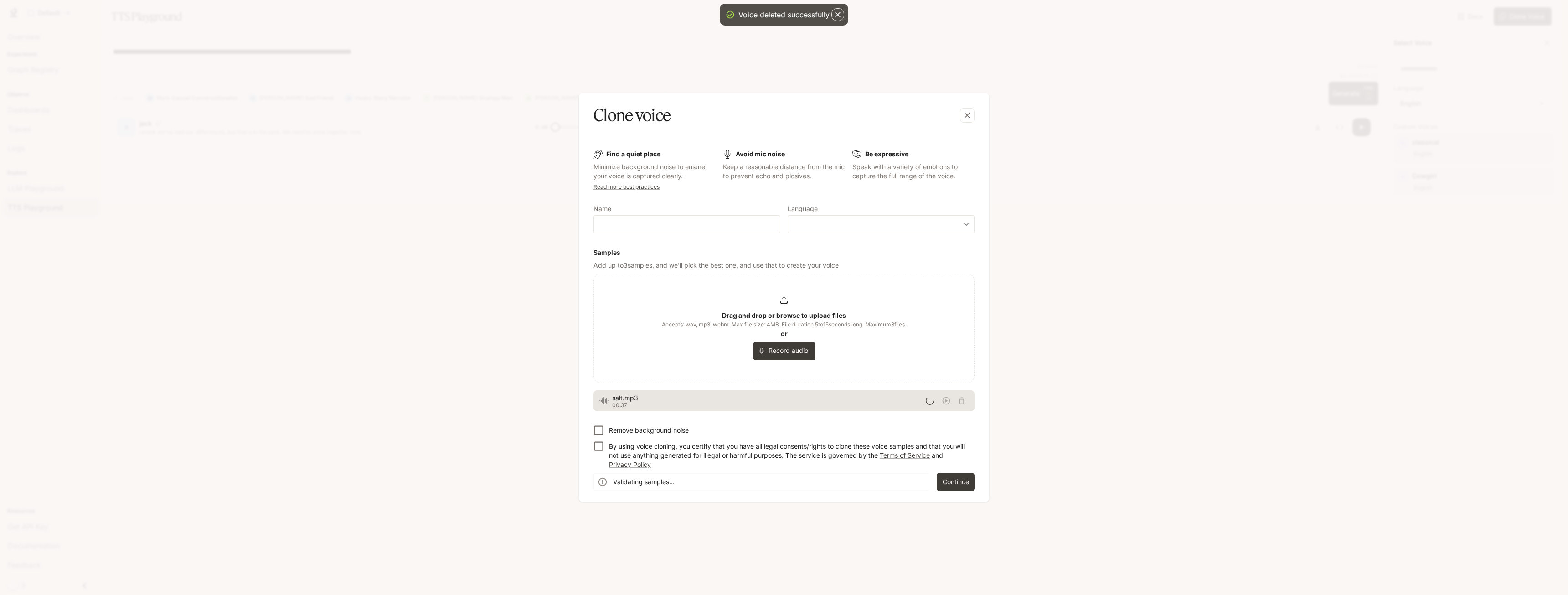
click at [614, 454] on p "By using voice cloning, you certify that you have all legal consents/rights to …" at bounding box center [788, 455] width 359 height 28
click at [662, 223] on input "text" at bounding box center [687, 224] width 186 height 9
type input "******"
click at [885, 213] on label "Language" at bounding box center [881, 210] width 187 height 9
click at [863, 229] on div "​ ​" at bounding box center [881, 224] width 187 height 18
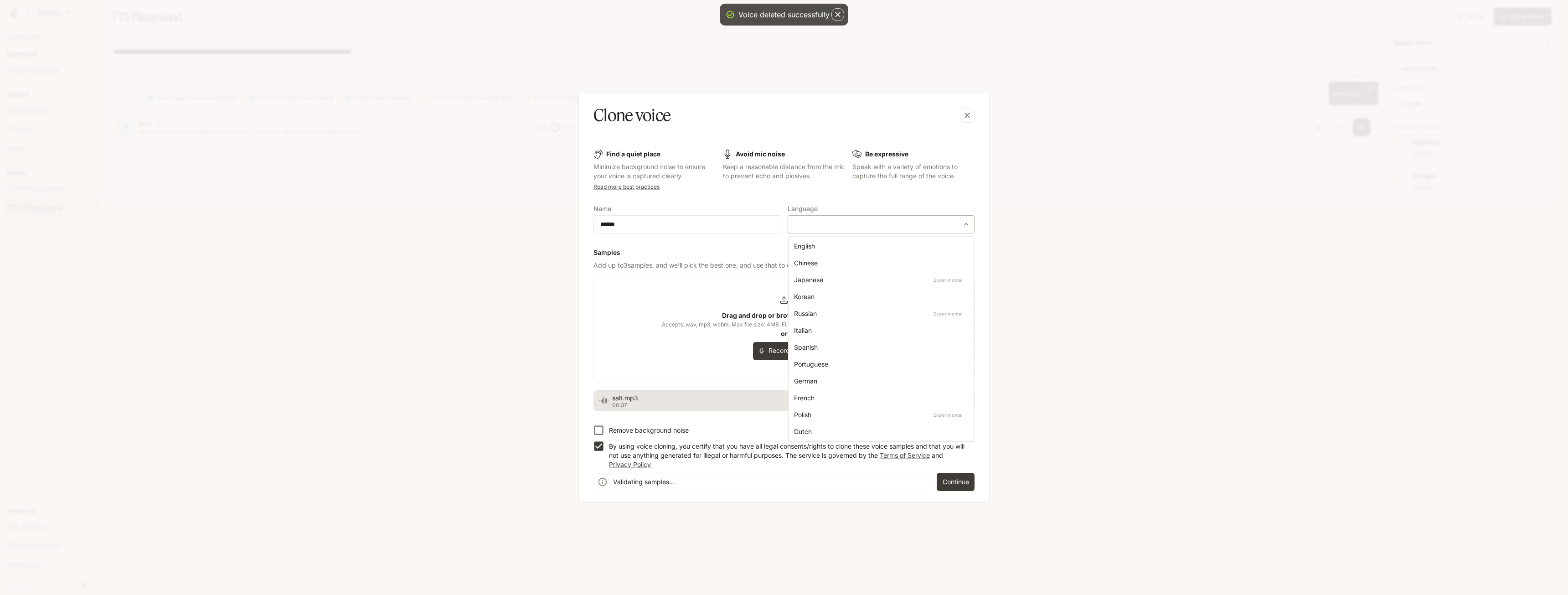
click at [847, 223] on body "**********" at bounding box center [784, 302] width 1568 height 606
click at [830, 245] on div "English" at bounding box center [879, 246] width 170 height 10
type input "*****"
click at [954, 477] on button "Continue" at bounding box center [954, 482] width 41 height 18
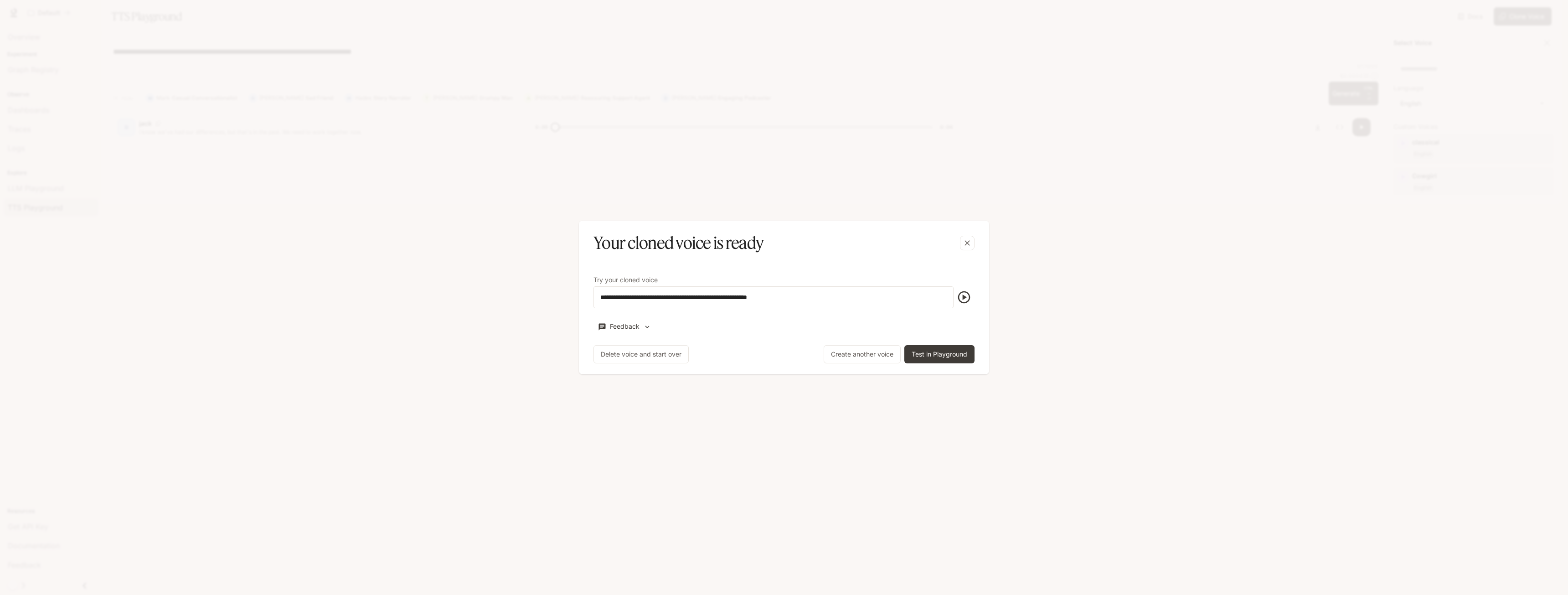
click at [960, 300] on icon "button" at bounding box center [964, 298] width 12 height 12
click at [946, 356] on button "Test in Playground" at bounding box center [939, 354] width 70 height 18
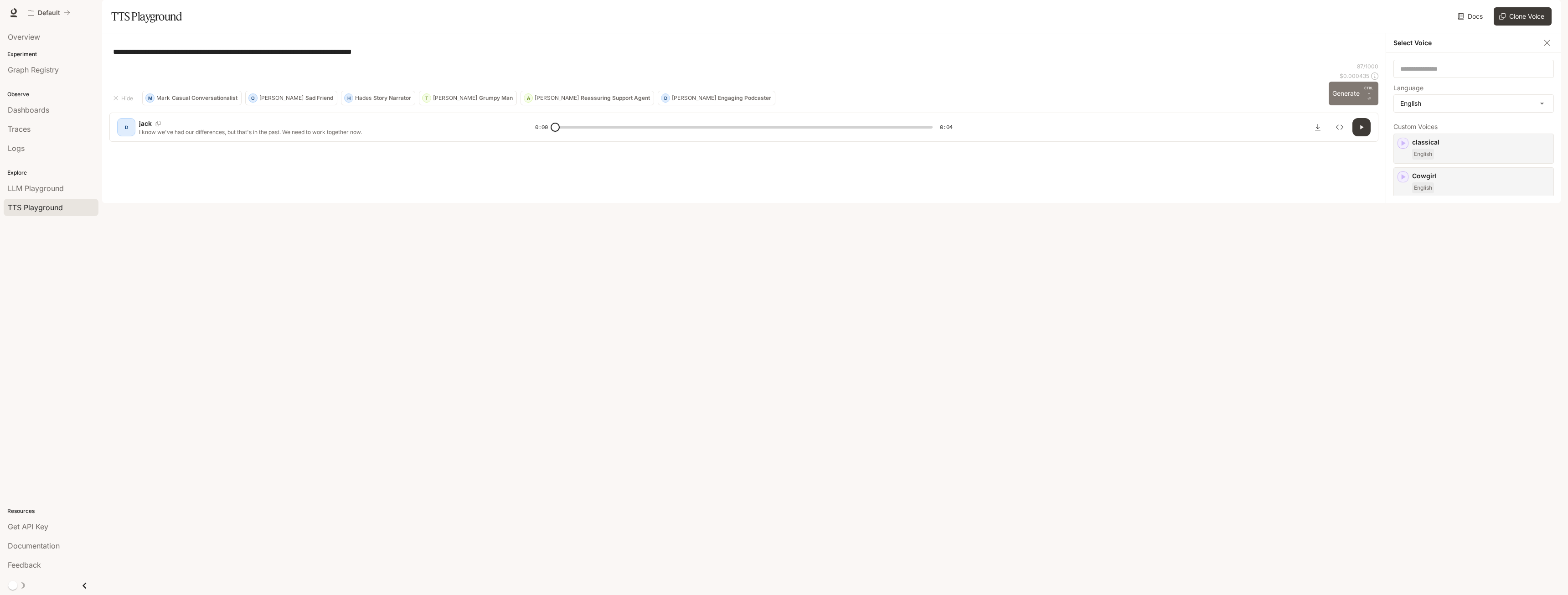
click at [1336, 105] on button "Generate CTRL + ⏎" at bounding box center [1353, 94] width 49 height 24
click at [1460, 282] on p "jack" at bounding box center [1481, 277] width 138 height 9
click at [1348, 105] on button "Generate CTRL + ⏎" at bounding box center [1353, 94] width 49 height 24
click at [1441, 109] on div "jack" at bounding box center [1456, 100] width 124 height 18
click at [1465, 400] on div "[PERSON_NAME] English" at bounding box center [1473, 384] width 161 height 31
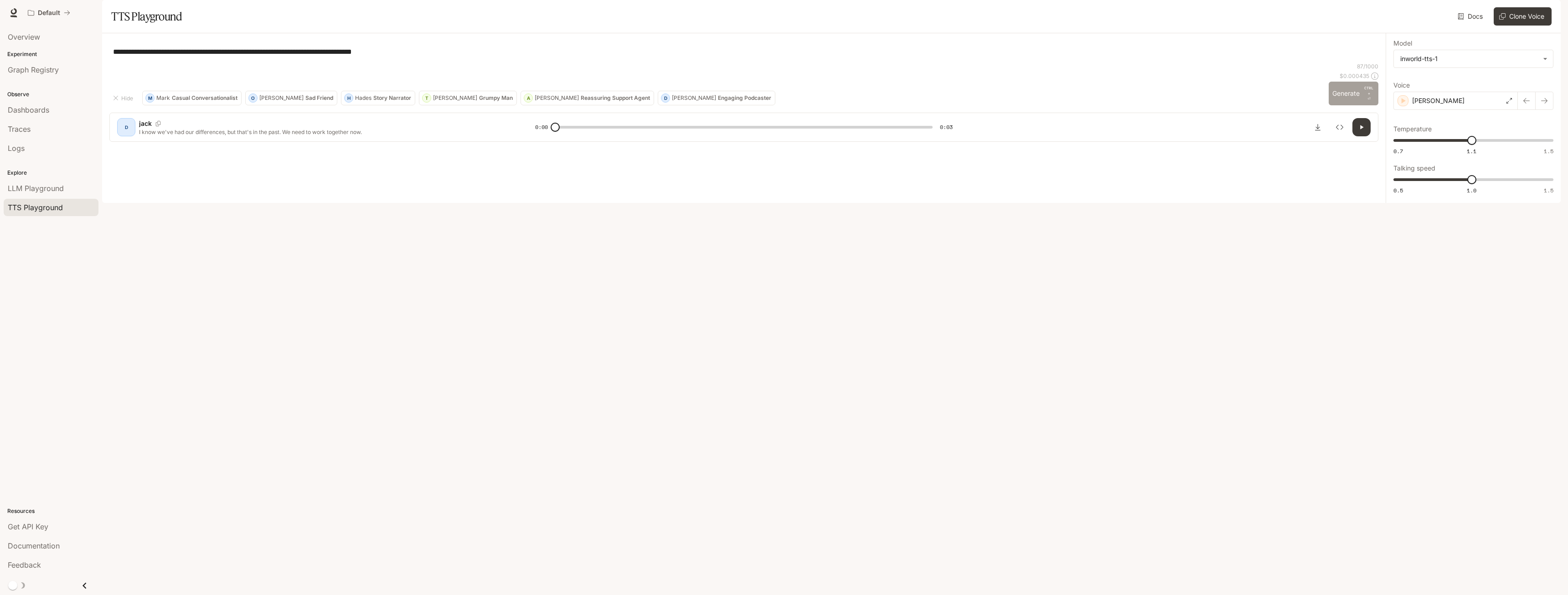
click at [1337, 105] on button "Generate CTRL + ⏎" at bounding box center [1353, 94] width 49 height 24
click at [1471, 109] on div "[PERSON_NAME]" at bounding box center [1456, 100] width 124 height 18
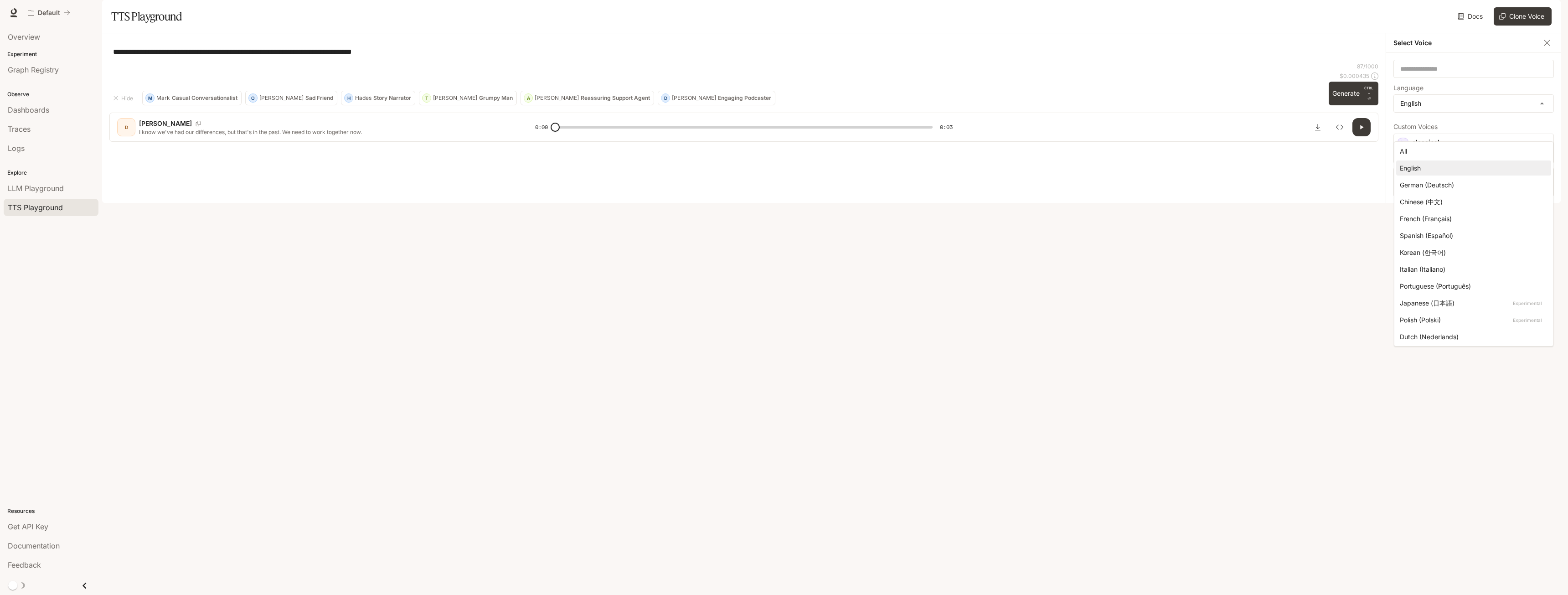
click at [1471, 122] on body "**********" at bounding box center [784, 302] width 1568 height 606
click at [1284, 154] on div at bounding box center [784, 298] width 1568 height 595
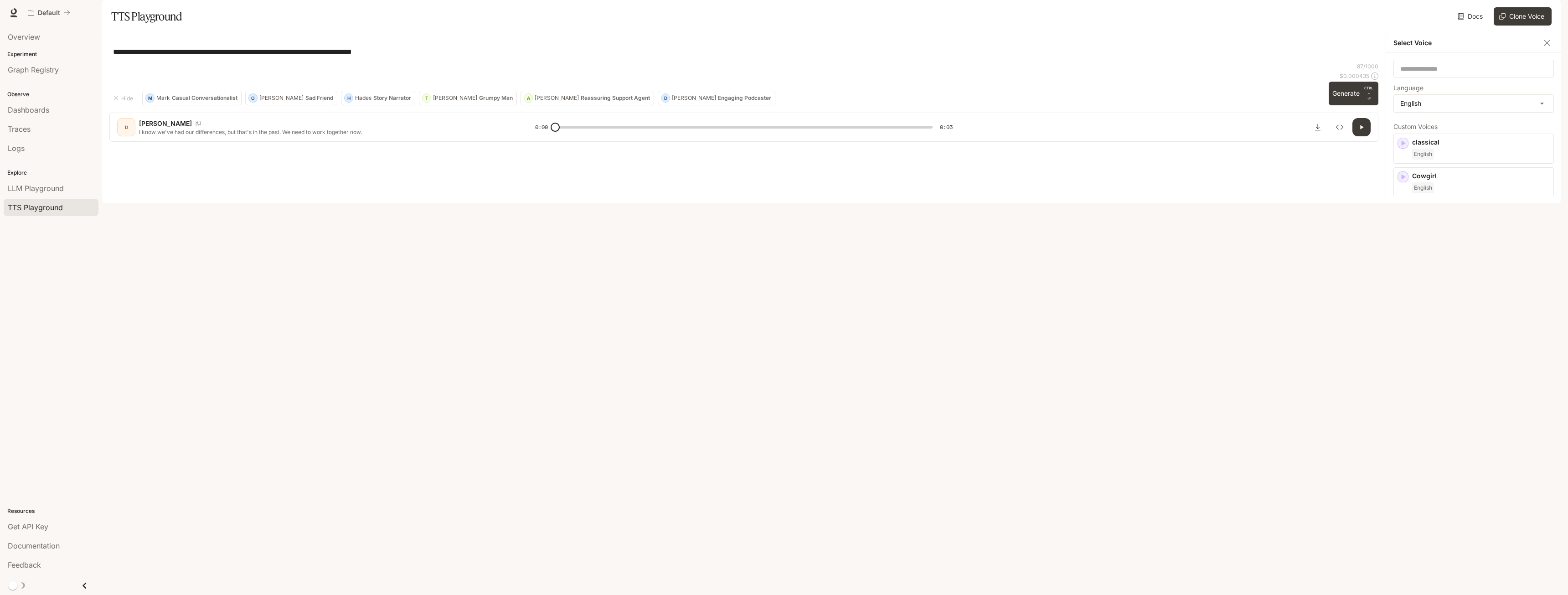
click at [1542, 380] on icon "button" at bounding box center [1545, 377] width 6 height 6
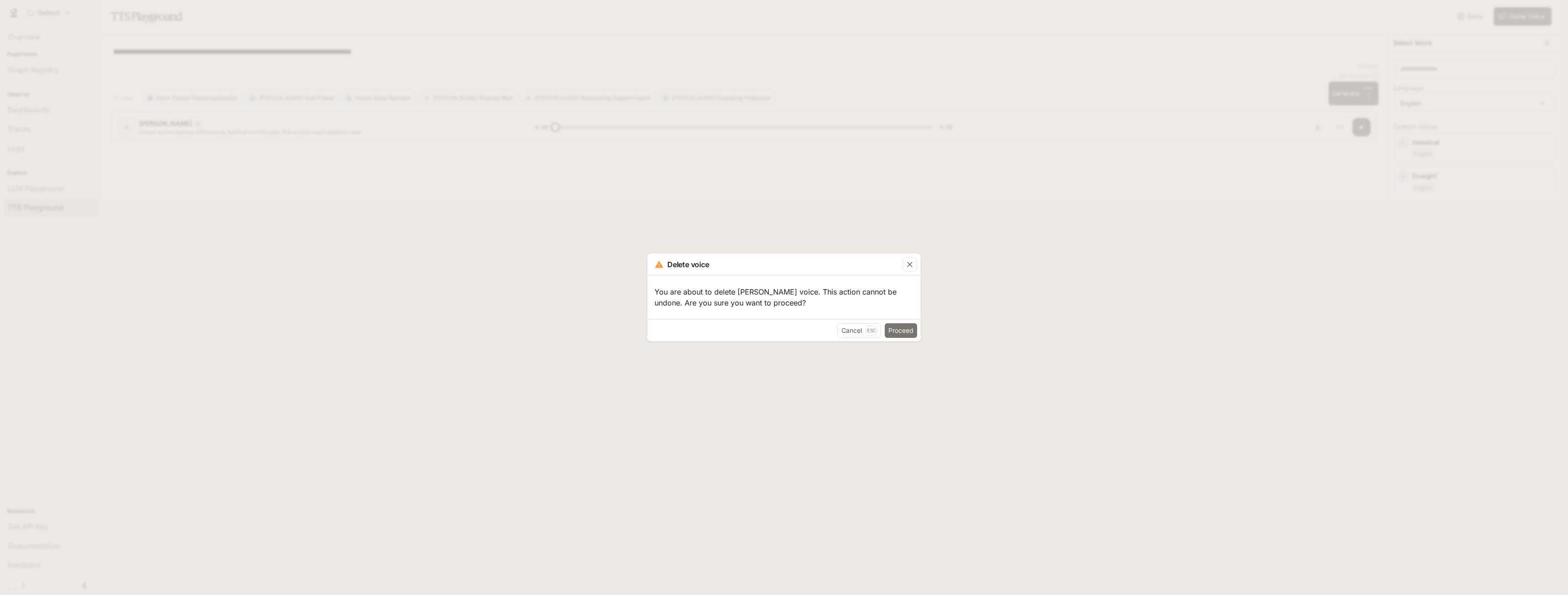
click at [907, 329] on button "Proceed" at bounding box center [901, 330] width 33 height 15
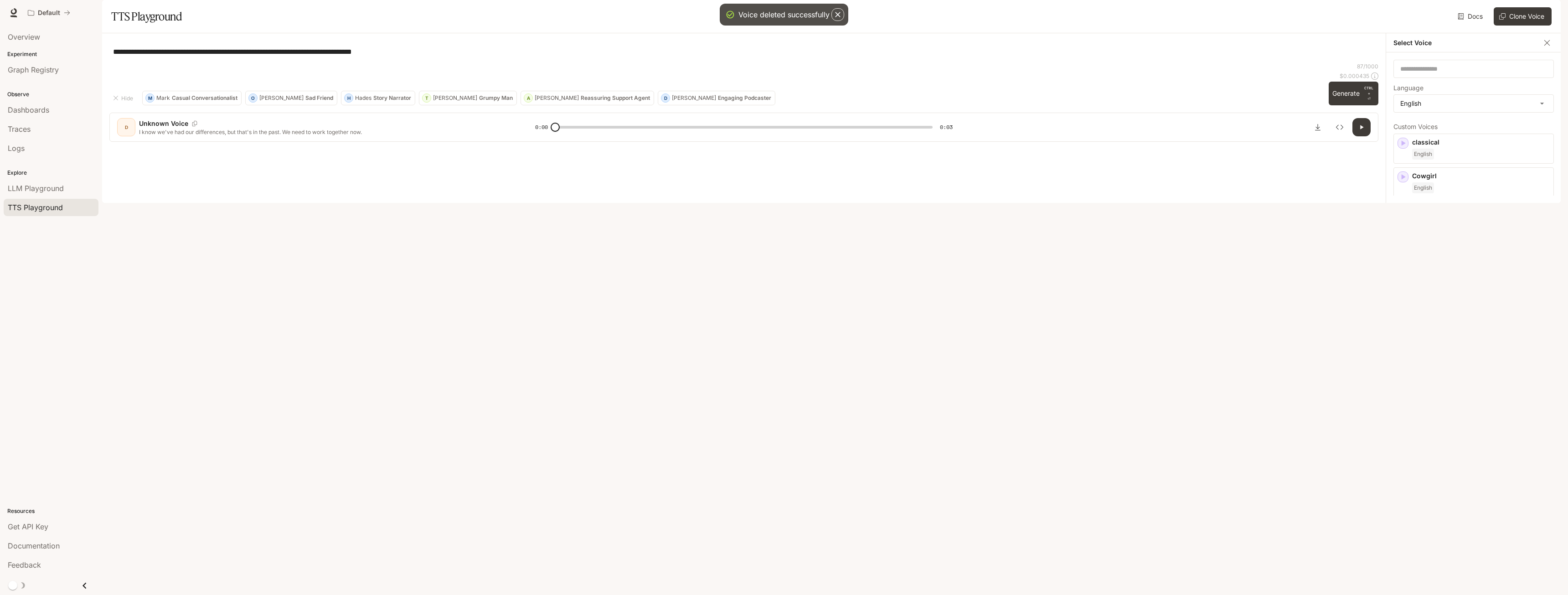
click at [1466, 395] on div "English" at bounding box center [1481, 389] width 138 height 11
click at [1343, 105] on button "Generate CTRL + ⏎" at bounding box center [1353, 94] width 49 height 24
click at [1346, 105] on button "Generate CTRL + ⏎" at bounding box center [1353, 94] width 49 height 24
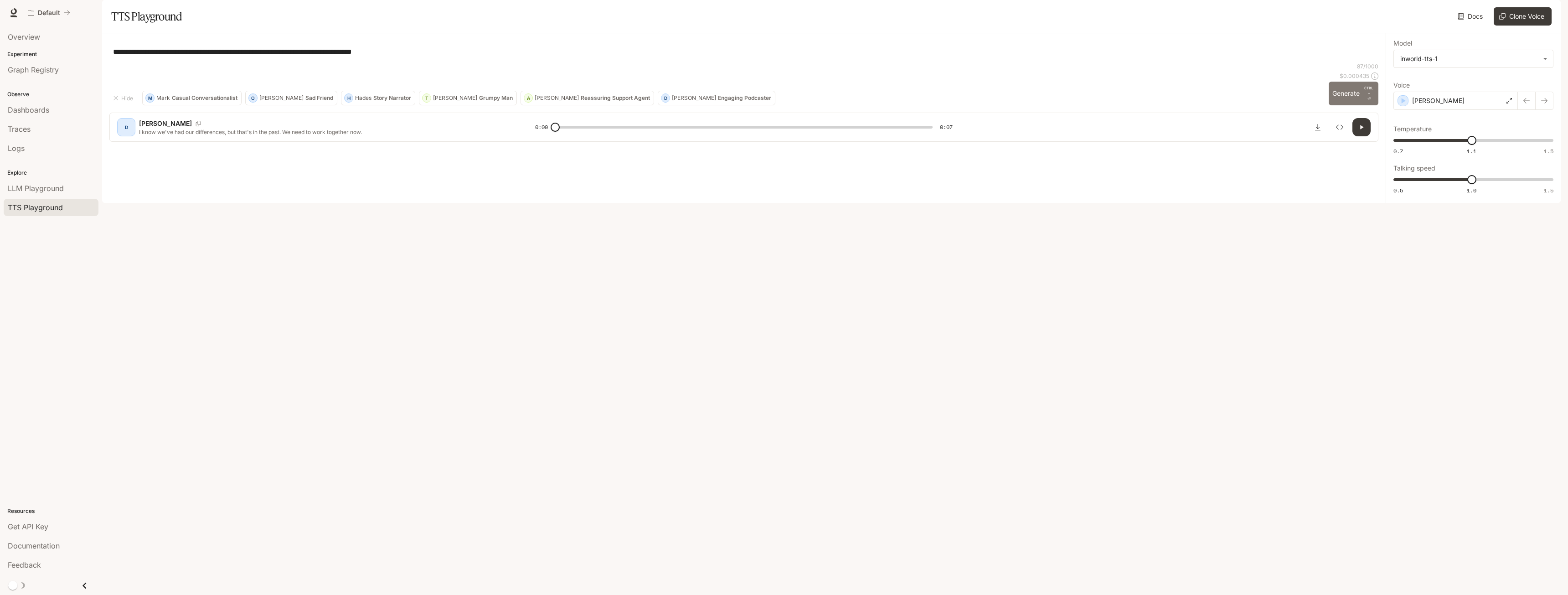
click at [1352, 105] on button "Generate CTRL + ⏎" at bounding box center [1353, 94] width 49 height 24
type input "*"
